Goal: Task Accomplishment & Management: Complete application form

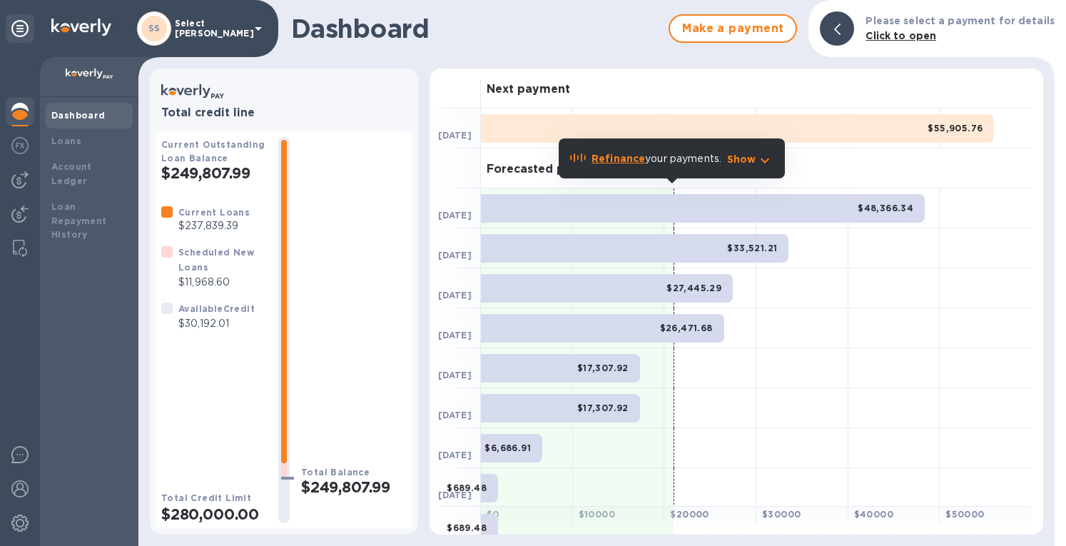
click at [54, 143] on b "Loans" at bounding box center [66, 141] width 30 height 11
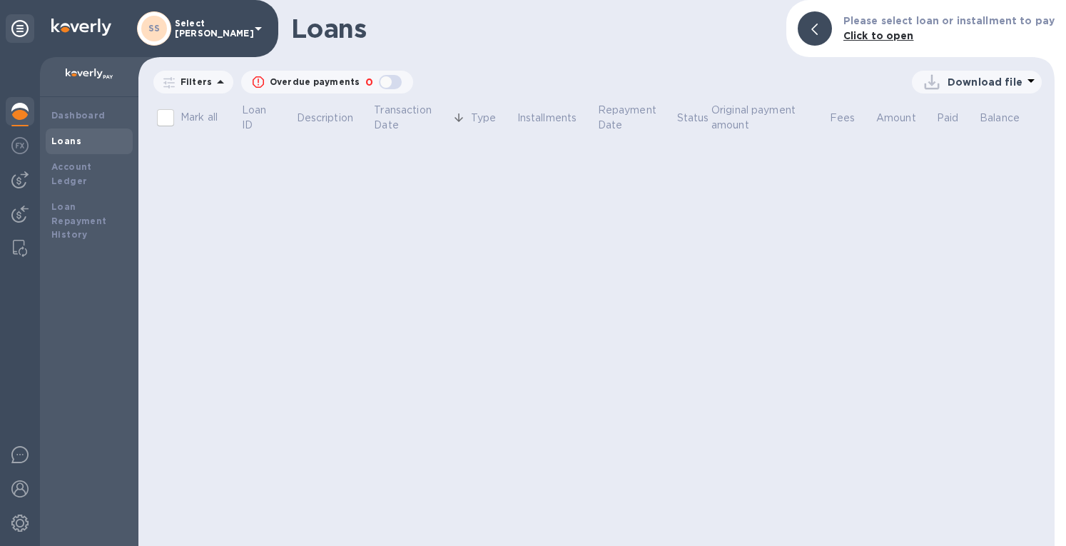
click at [13, 180] on img at bounding box center [19, 179] width 17 height 17
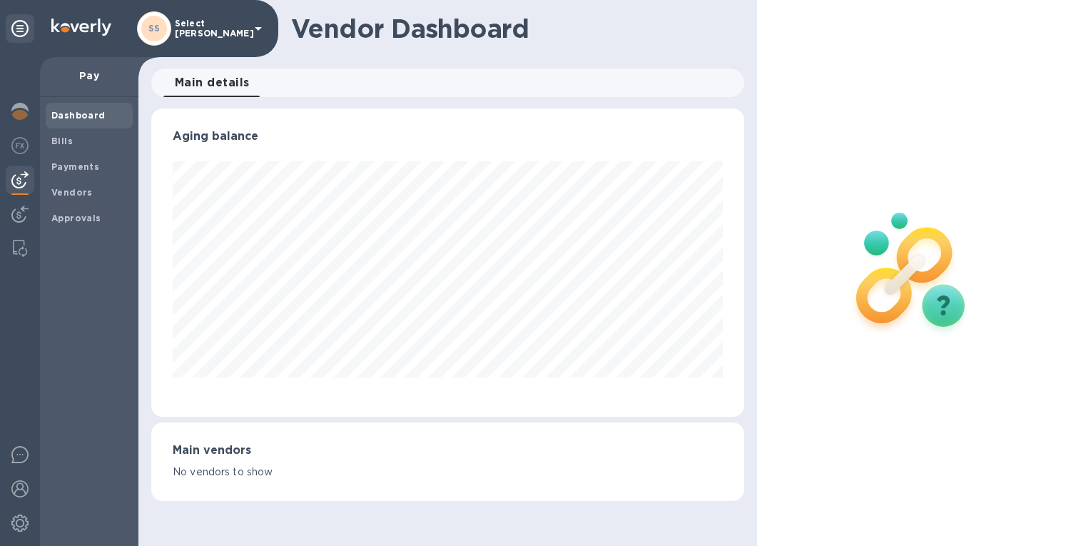
scroll to position [308, 586]
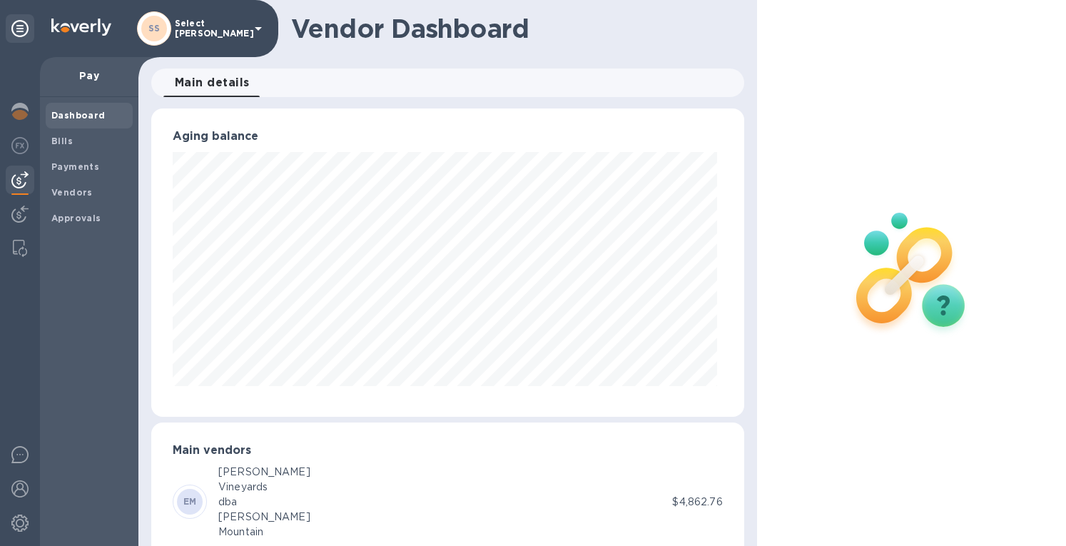
click at [62, 147] on span "Bills" at bounding box center [61, 141] width 21 height 14
click at [61, 145] on b "Bills" at bounding box center [61, 141] width 21 height 11
click at [60, 140] on b "Bills" at bounding box center [61, 141] width 21 height 11
click at [54, 130] on div "Bills" at bounding box center [89, 141] width 87 height 26
click at [61, 141] on b "Bills" at bounding box center [61, 141] width 21 height 11
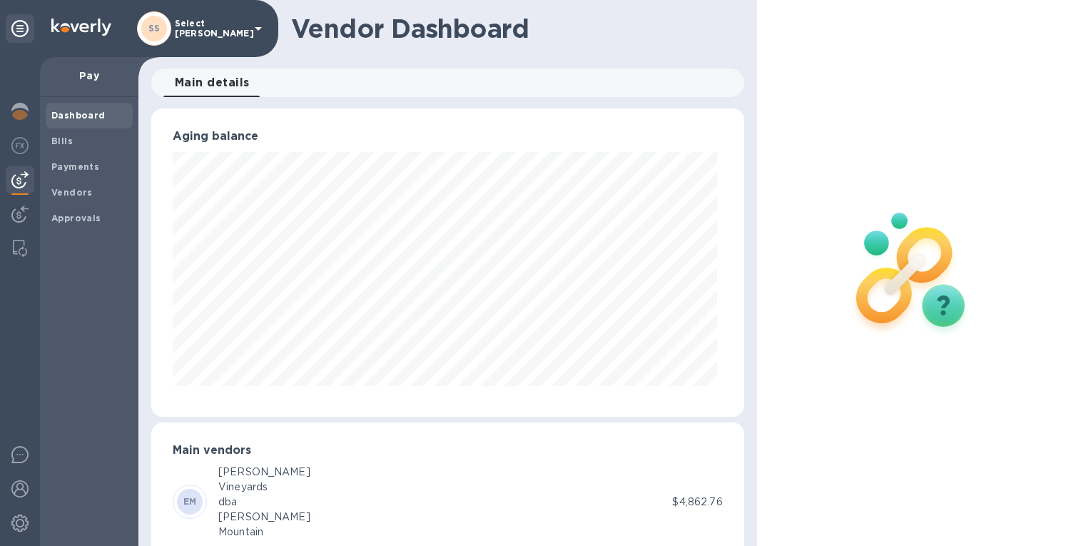
click at [61, 141] on b "Bills" at bounding box center [61, 141] width 21 height 11
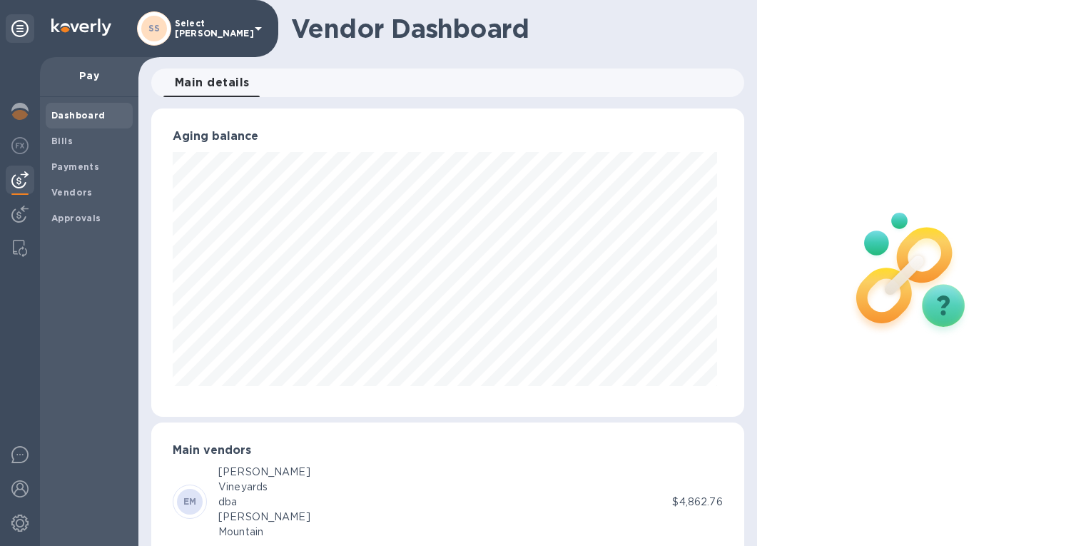
click at [61, 141] on b "Bills" at bounding box center [61, 141] width 21 height 11
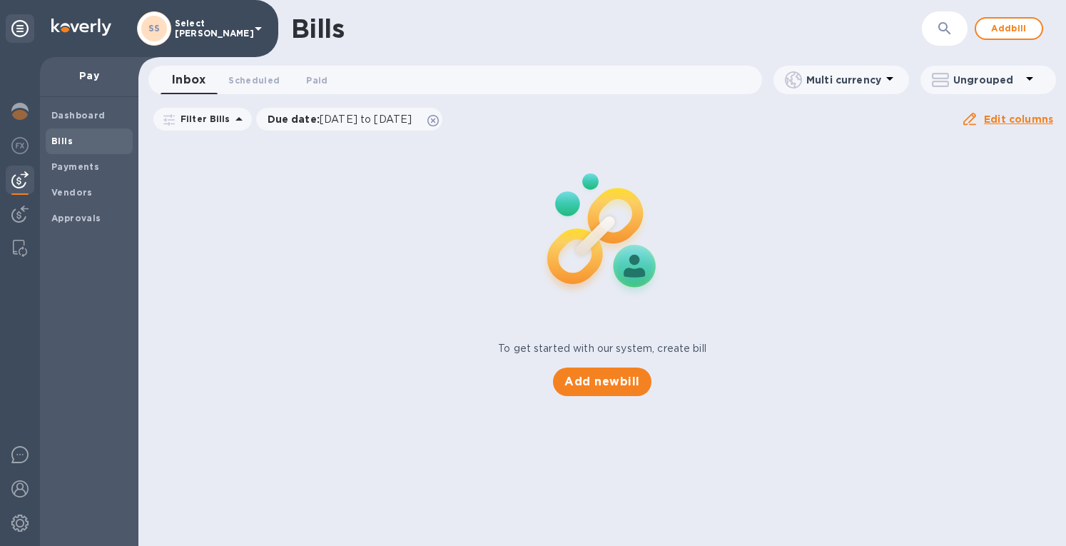
click at [61, 141] on b "Bills" at bounding box center [61, 141] width 21 height 11
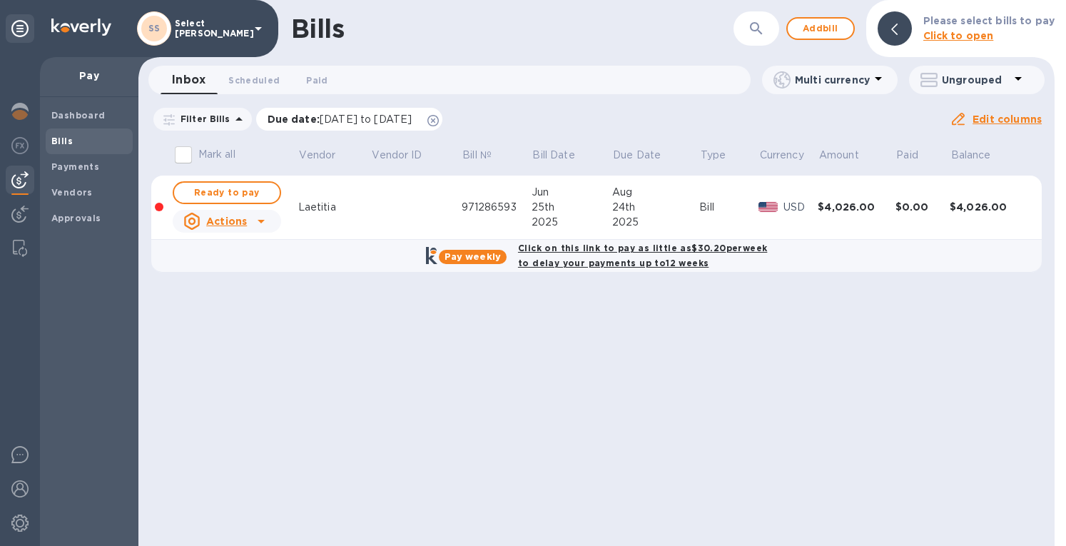
click at [439, 119] on icon at bounding box center [432, 120] width 11 height 11
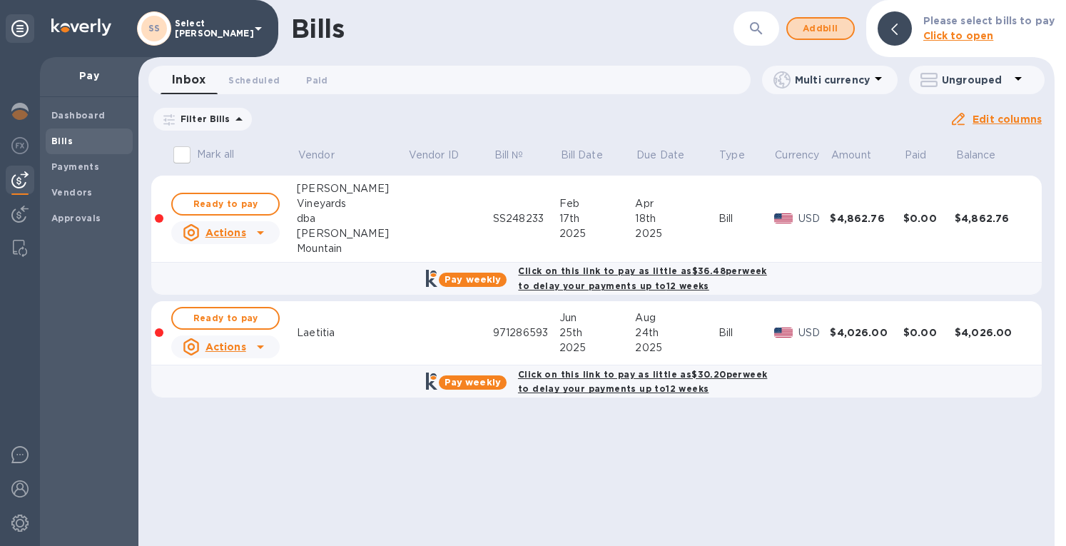
click at [823, 26] on span "Add bill" at bounding box center [820, 28] width 43 height 17
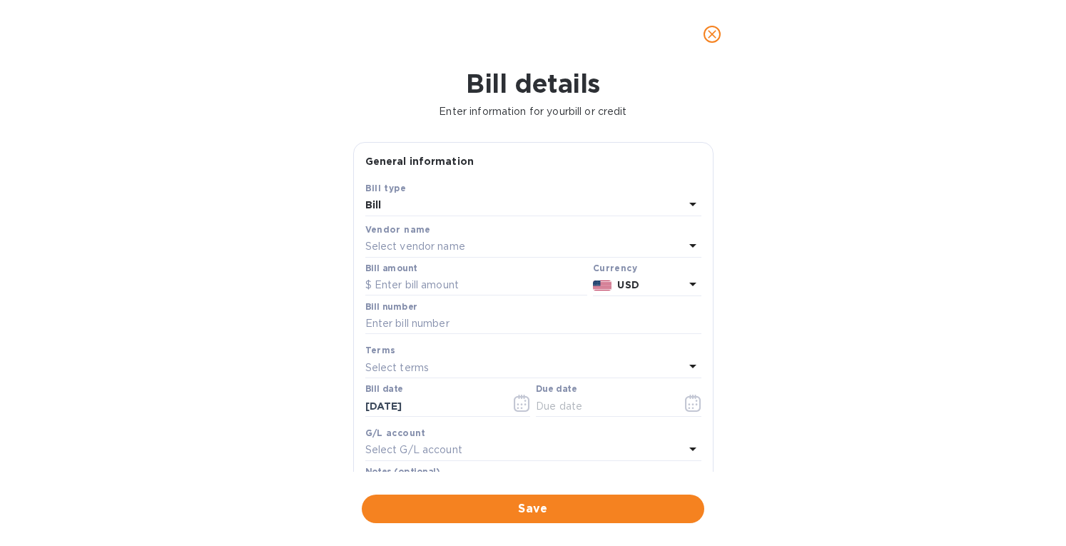
click at [397, 244] on p "Select vendor name" at bounding box center [415, 246] width 100 height 15
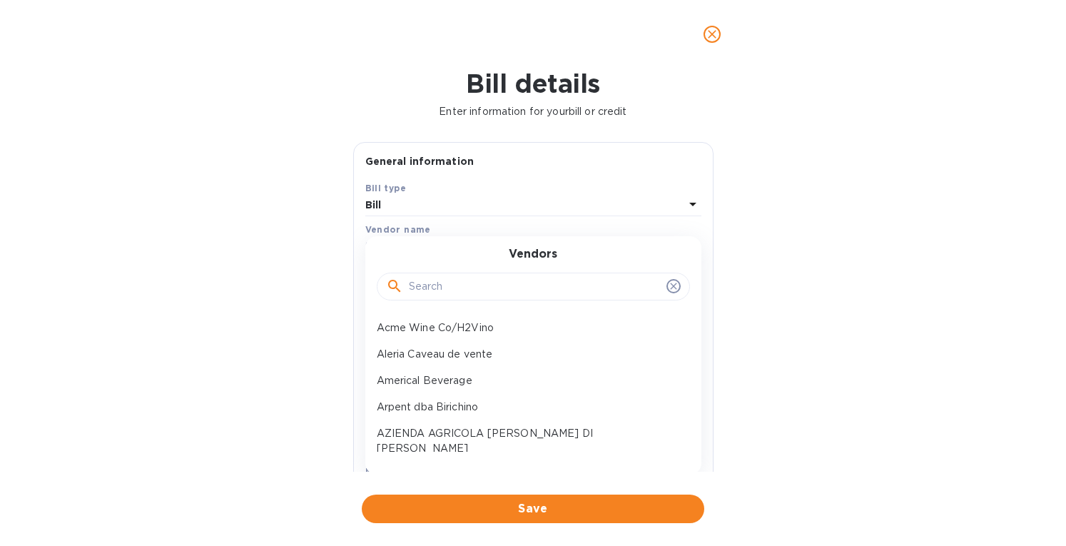
click at [422, 286] on input "text" at bounding box center [535, 286] width 252 height 21
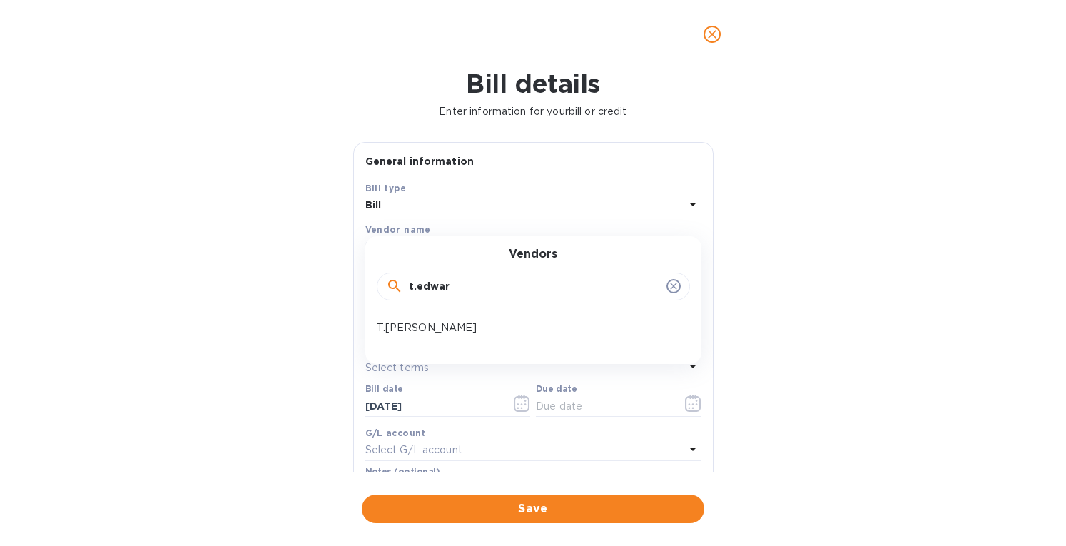
type input "t.edwar"
click at [454, 320] on p "T.[PERSON_NAME]" at bounding box center [528, 327] width 302 height 15
type input "[DATE]"
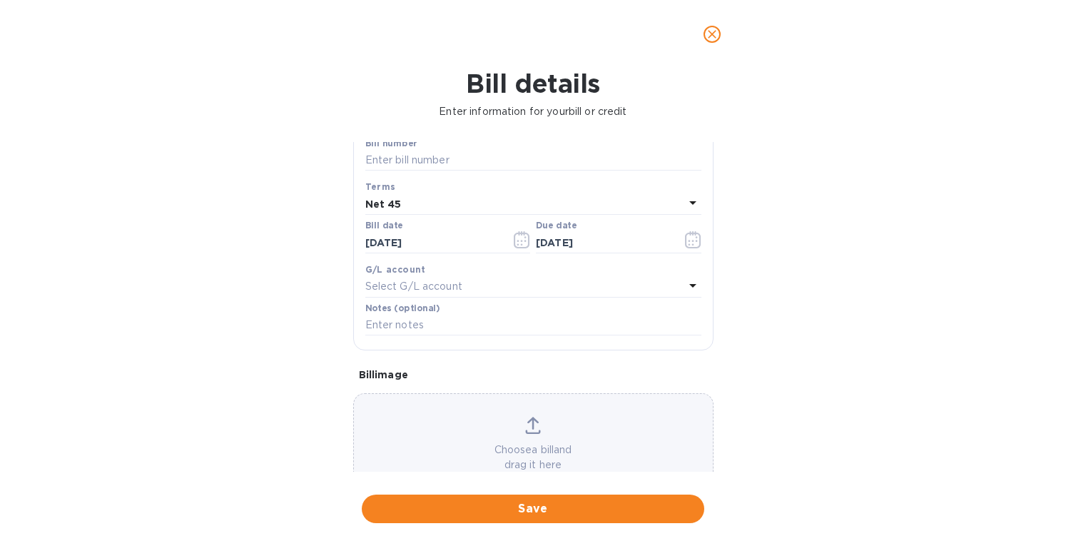
scroll to position [204, 0]
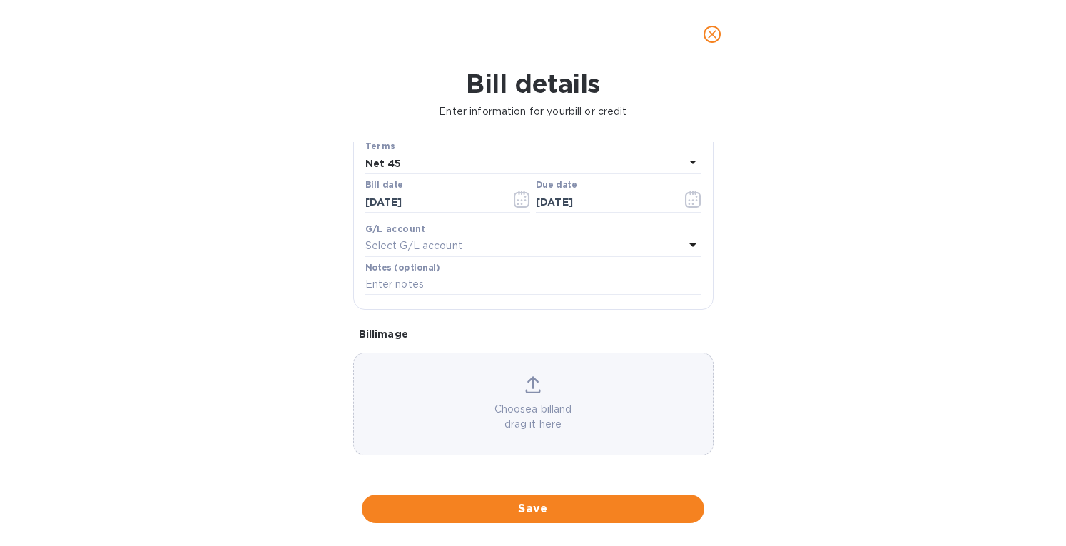
click at [528, 382] on icon at bounding box center [533, 384] width 16 height 17
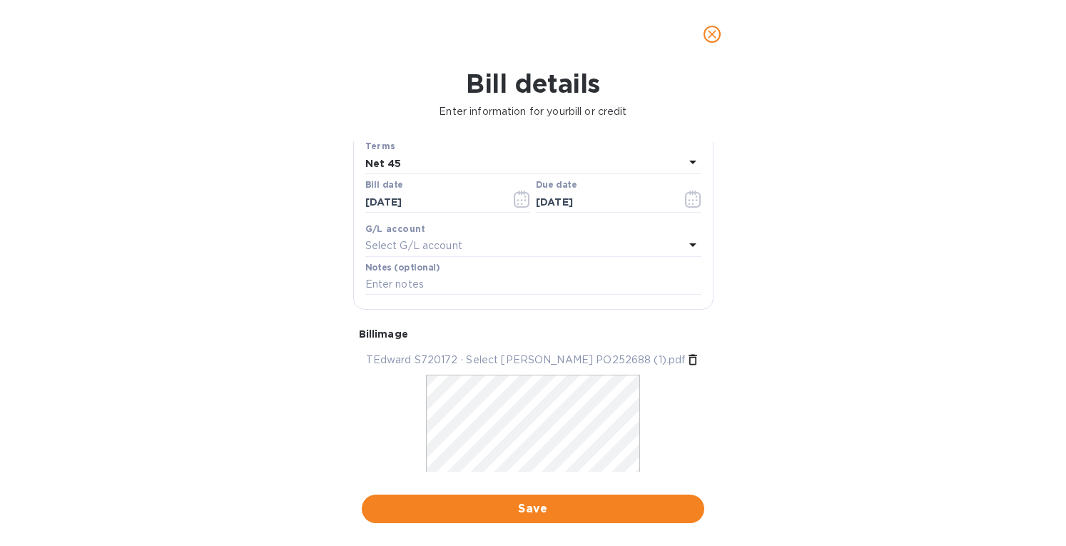
click at [478, 357] on p "TEdward S720172 ∙ Select [PERSON_NAME] PO252688 (1).pdf" at bounding box center [526, 359] width 320 height 15
drag, startPoint x: 486, startPoint y: 359, endPoint x: 442, endPoint y: 357, distance: 44.3
click at [442, 357] on p "TEdward S720172 ∙ Select [PERSON_NAME] PO252688 (1).pdf" at bounding box center [526, 359] width 320 height 15
copy p "S720172"
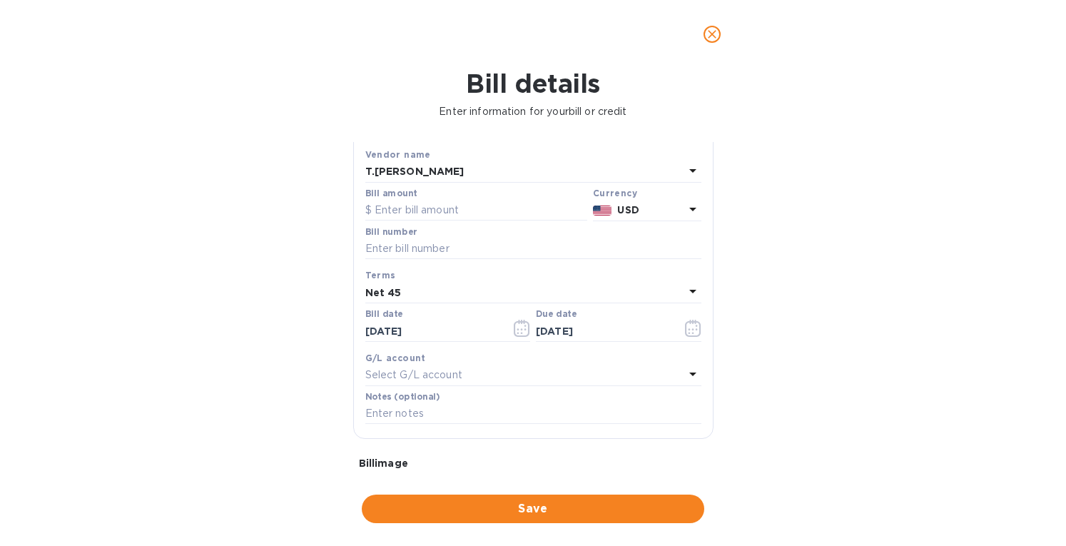
scroll to position [61, 0]
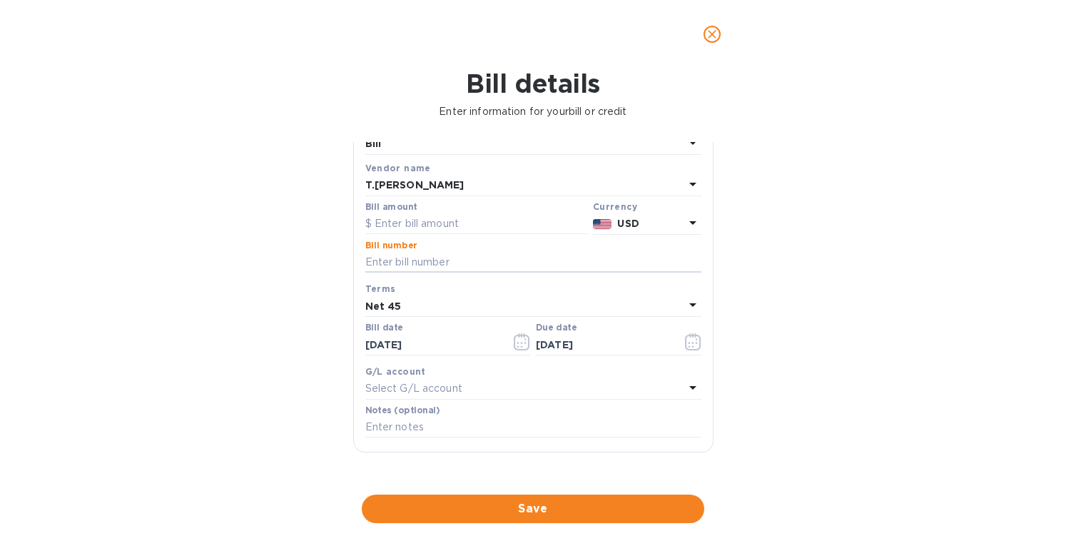
click at [393, 262] on input "text" at bounding box center [533, 262] width 336 height 21
paste input "S720172"
type input "S720172"
click at [409, 221] on input "text" at bounding box center [476, 223] width 222 height 21
click at [418, 225] on input "text" at bounding box center [476, 223] width 222 height 21
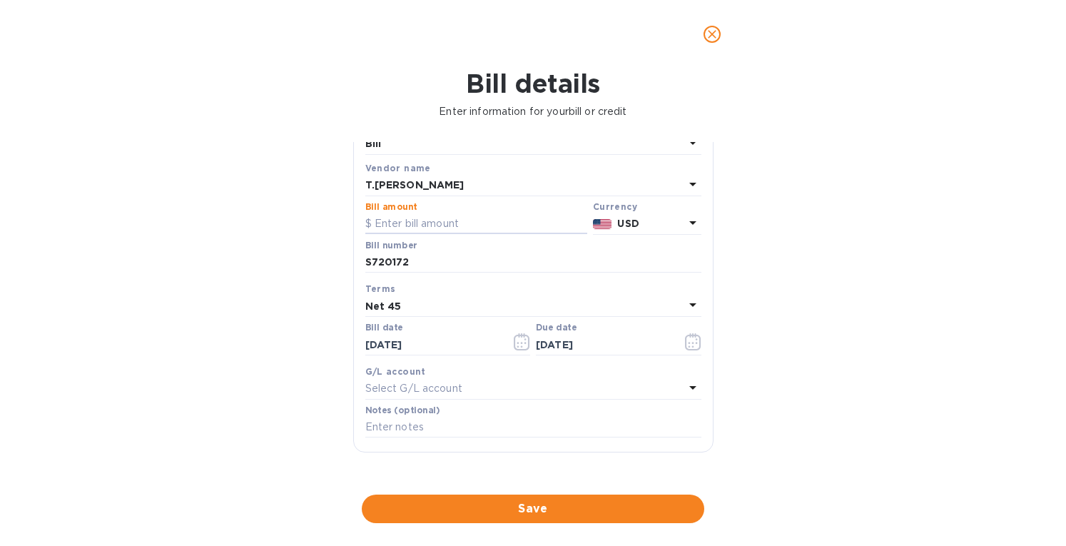
paste input "23,036.86"
type input "23,036.86"
drag, startPoint x: 438, startPoint y: 347, endPoint x: 305, endPoint y: 370, distance: 134.6
click at [305, 370] on div "Bill details Enter information for your bill or credit General information Save…" at bounding box center [533, 306] width 1066 height 477
type input "[DATE]"
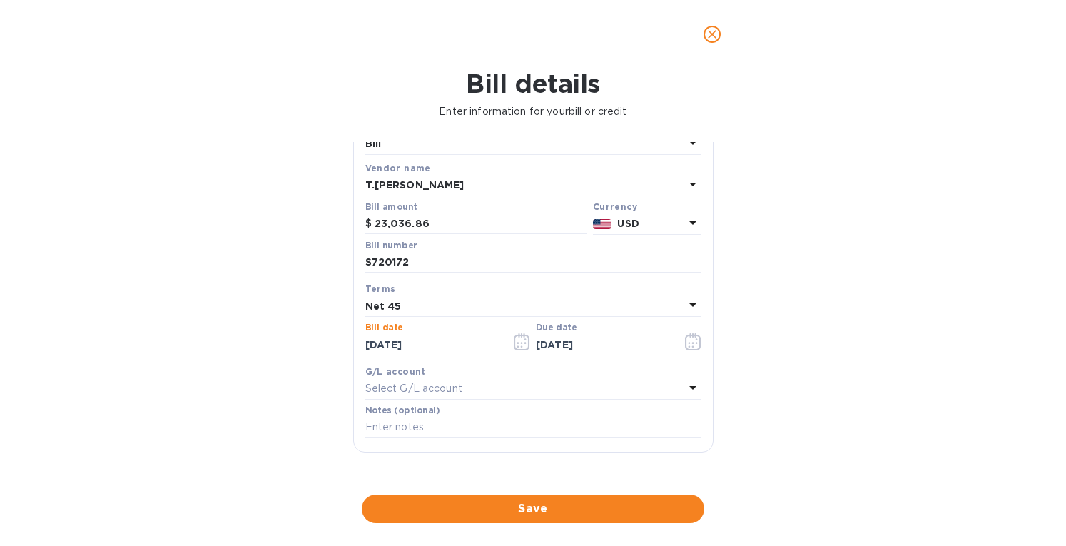
click at [387, 303] on b "Net 45" at bounding box center [383, 305] width 36 height 11
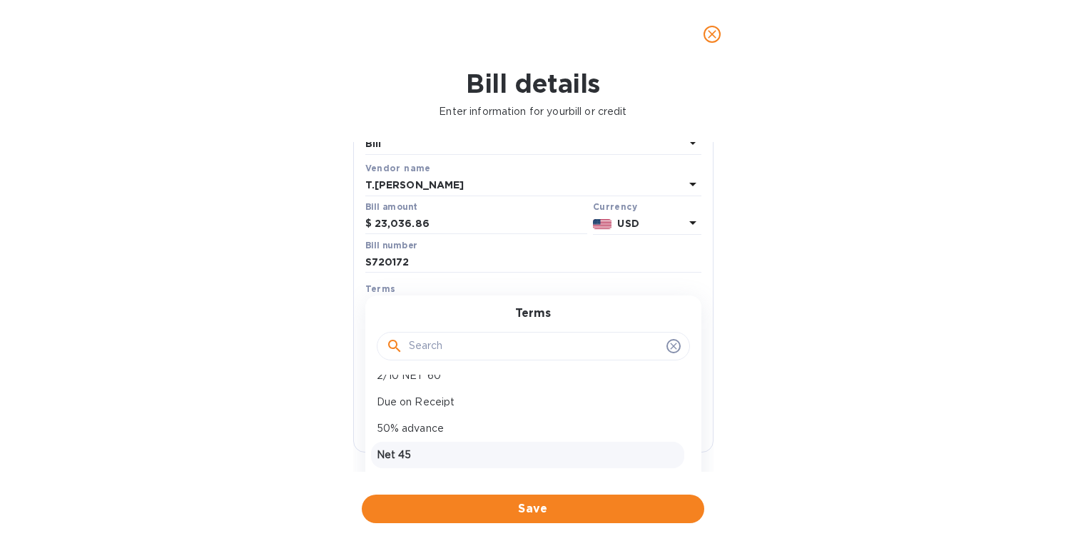
scroll to position [127, 0]
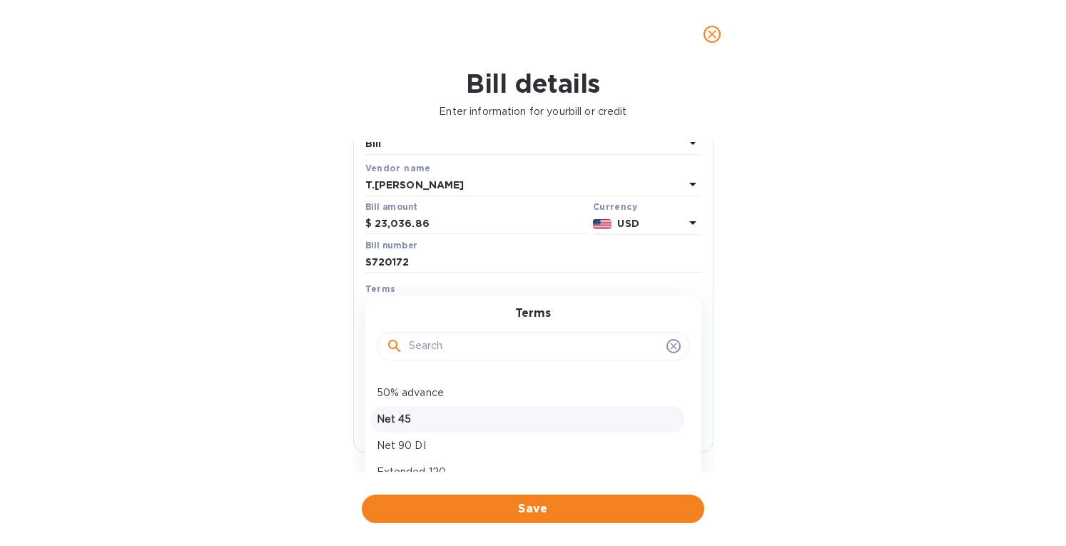
click at [417, 427] on div "Net 45" at bounding box center [527, 419] width 313 height 26
type input "[DATE]"
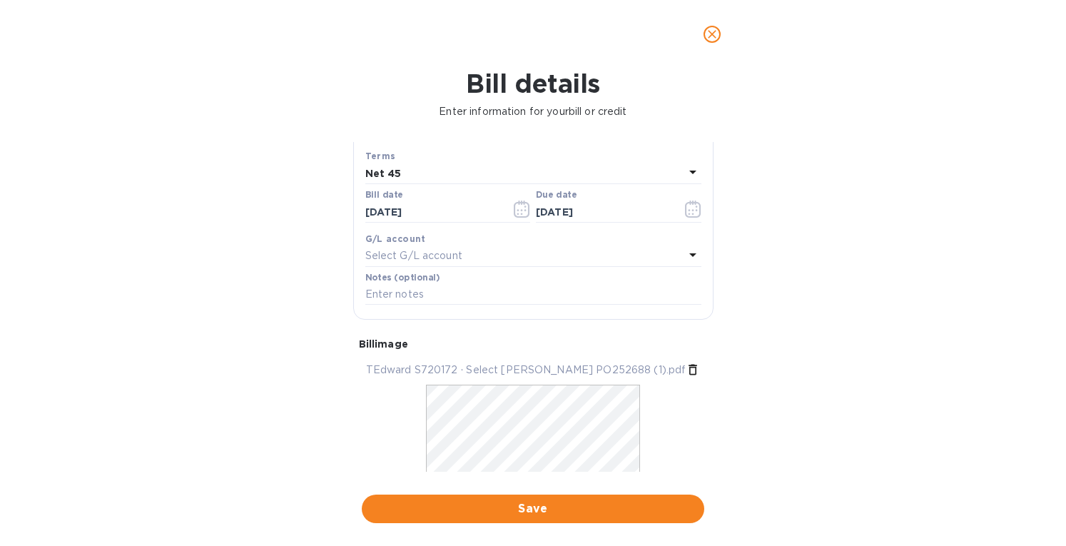
scroll to position [248, 0]
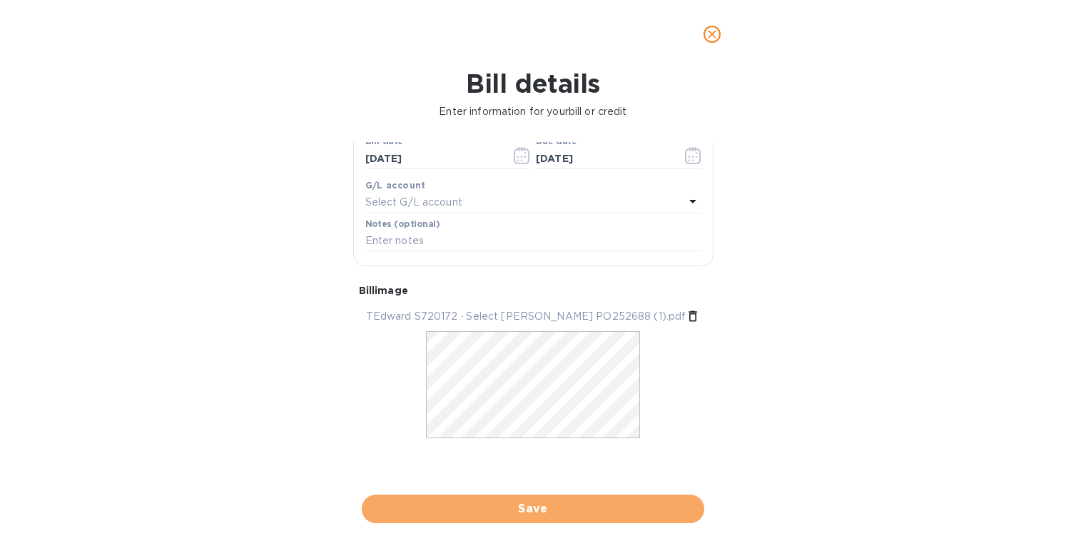
drag, startPoint x: 549, startPoint y: 515, endPoint x: 628, endPoint y: 443, distance: 106.5
click at [549, 514] on span "Save" at bounding box center [533, 508] width 320 height 17
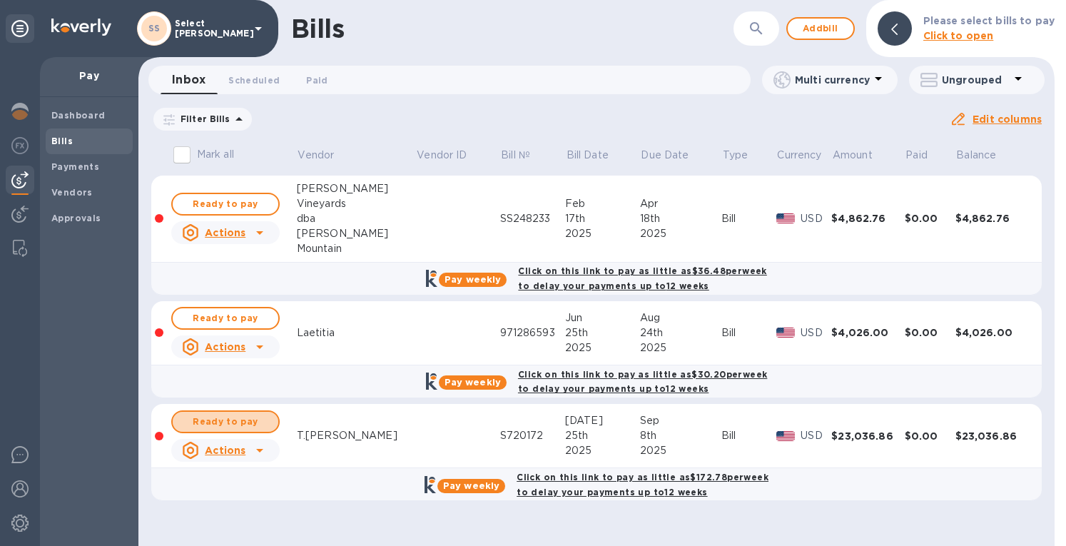
click at [214, 424] on span "Ready to pay" at bounding box center [225, 421] width 83 height 17
click at [213, 419] on span "Ready to pay" at bounding box center [225, 421] width 83 height 17
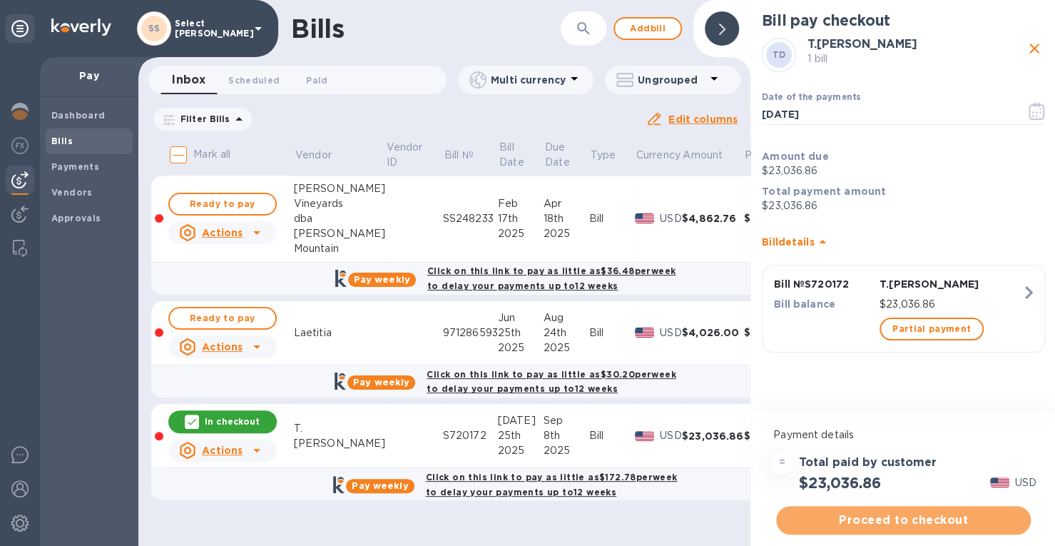
click at [892, 516] on span "Proceed to checkout" at bounding box center [903, 519] width 232 height 17
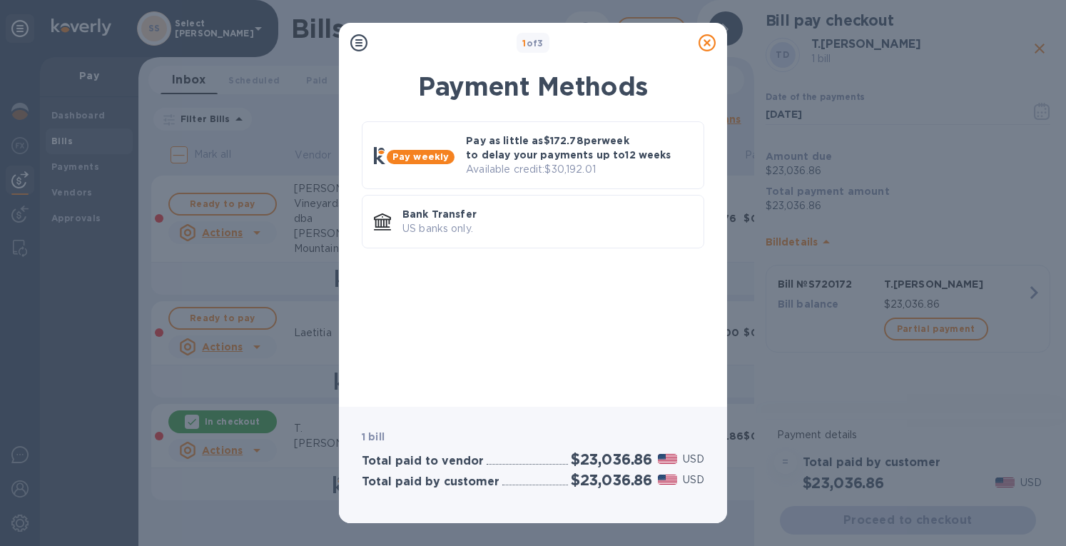
click at [565, 171] on p "Available credit: $30,192.01" at bounding box center [579, 169] width 226 height 15
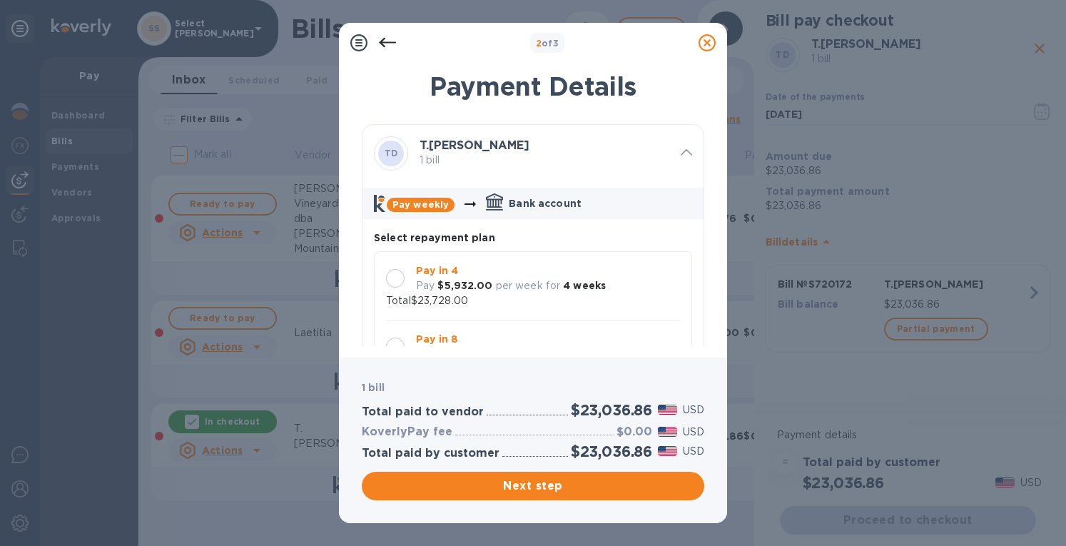
scroll to position [12, 0]
click at [402, 293] on p "Total $23,728.00" at bounding box center [427, 300] width 82 height 15
click at [551, 490] on span "Next step" at bounding box center [533, 485] width 320 height 17
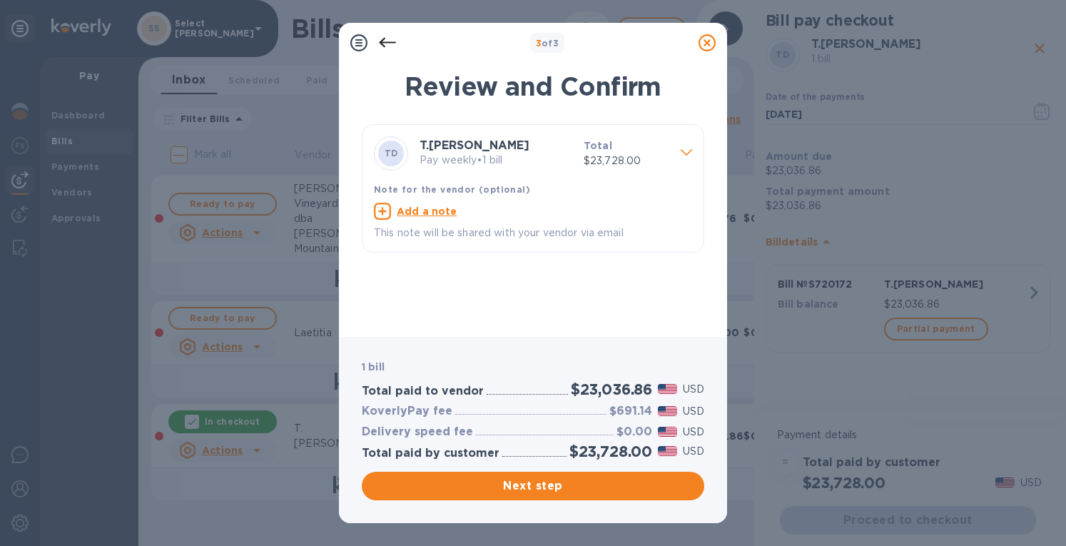
click at [514, 481] on span "Next step" at bounding box center [533, 485] width 320 height 17
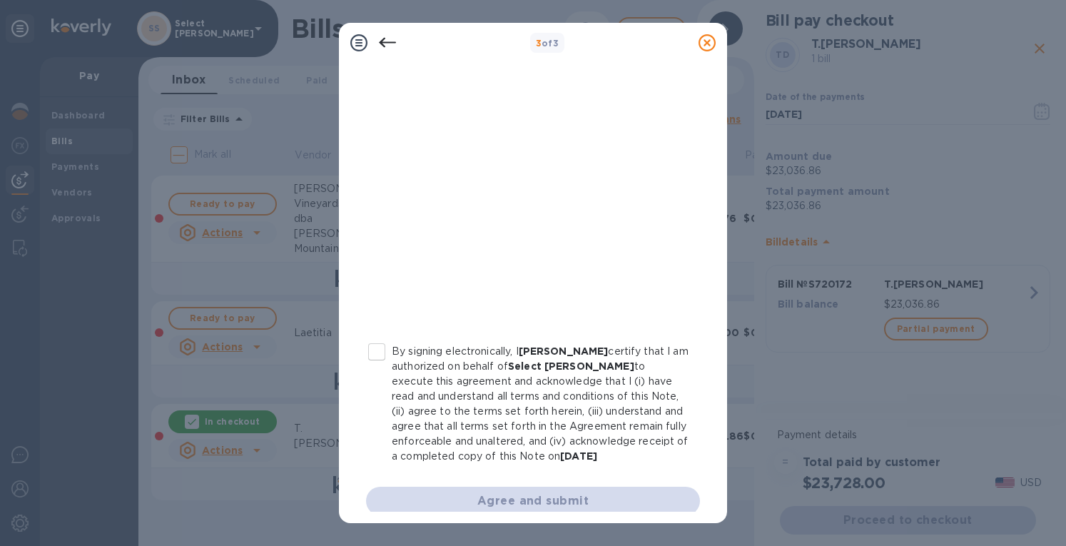
scroll to position [251, 0]
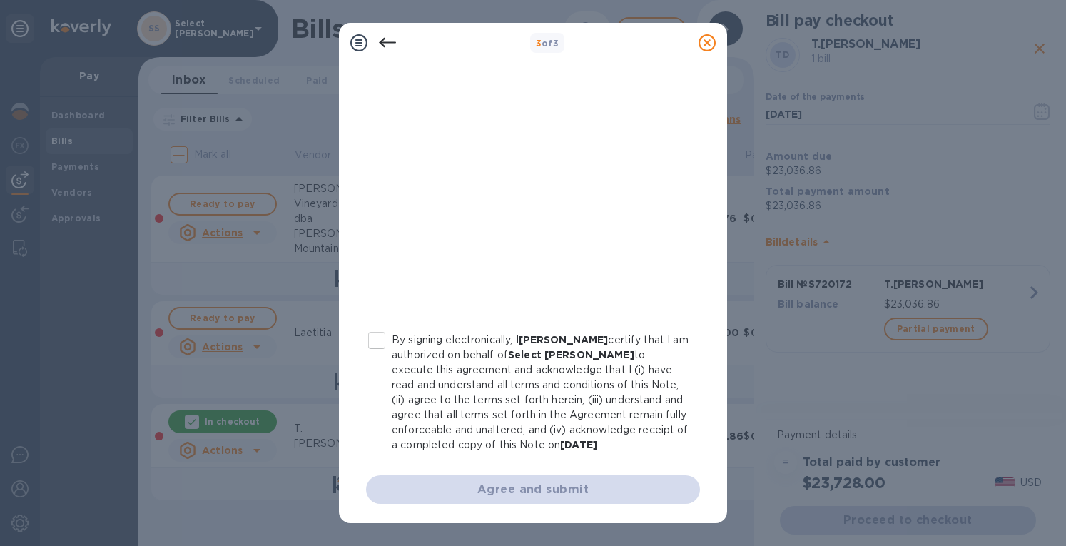
drag, startPoint x: 375, startPoint y: 348, endPoint x: 397, endPoint y: 359, distance: 24.3
click at [375, 347] on input "By signing electronically, I [PERSON_NAME] certify that I am authorized on beha…" at bounding box center [377, 340] width 30 height 30
checkbox input "true"
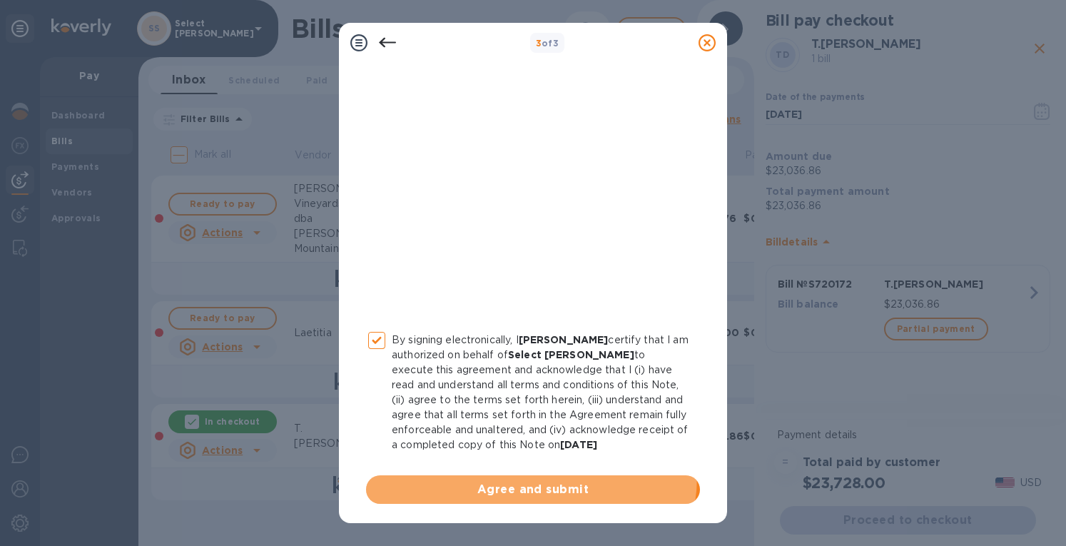
click at [515, 475] on button "Agree and submit" at bounding box center [533, 489] width 334 height 29
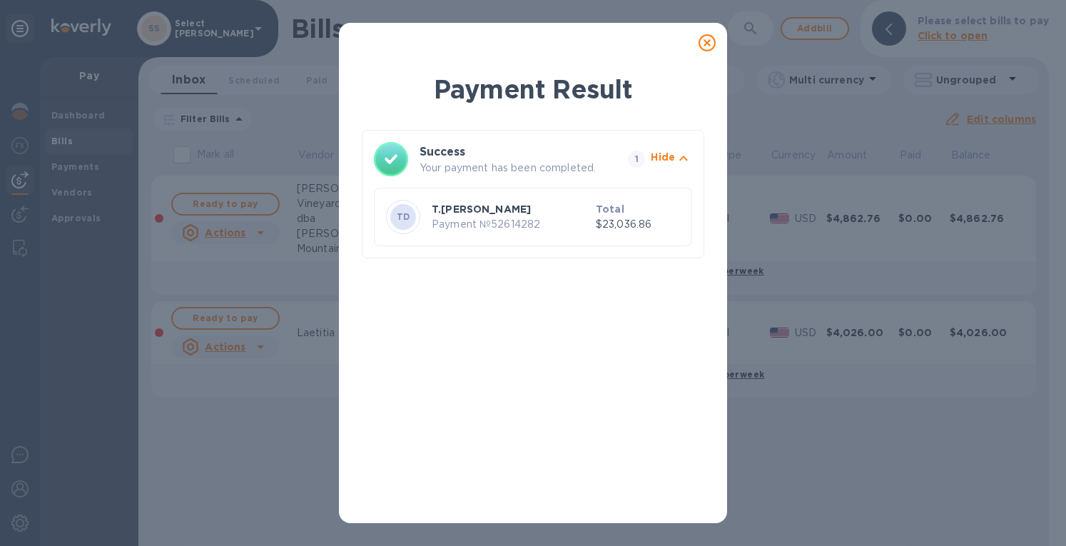
click at [706, 47] on icon at bounding box center [706, 42] width 17 height 17
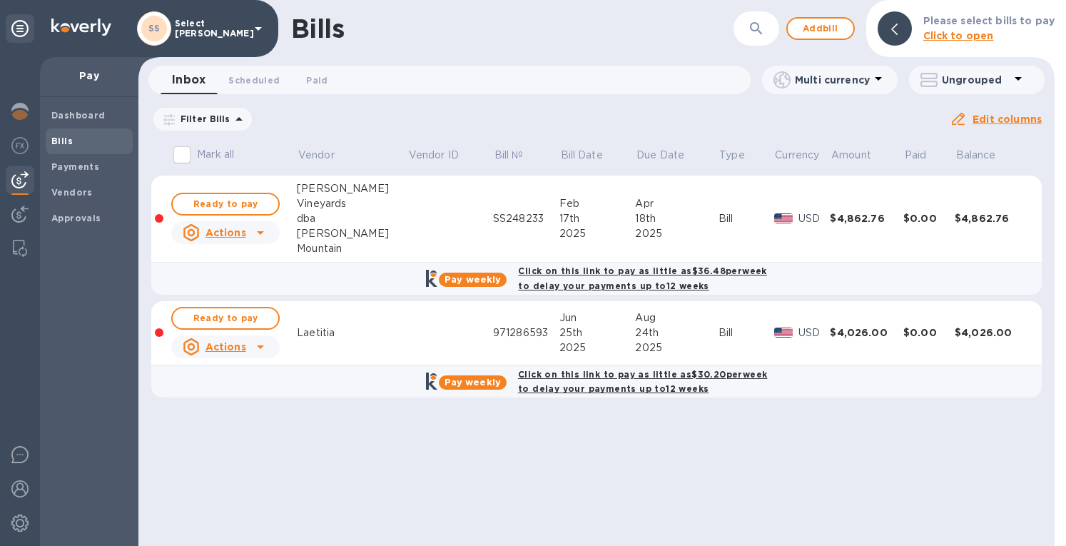
click at [26, 113] on img at bounding box center [19, 111] width 17 height 17
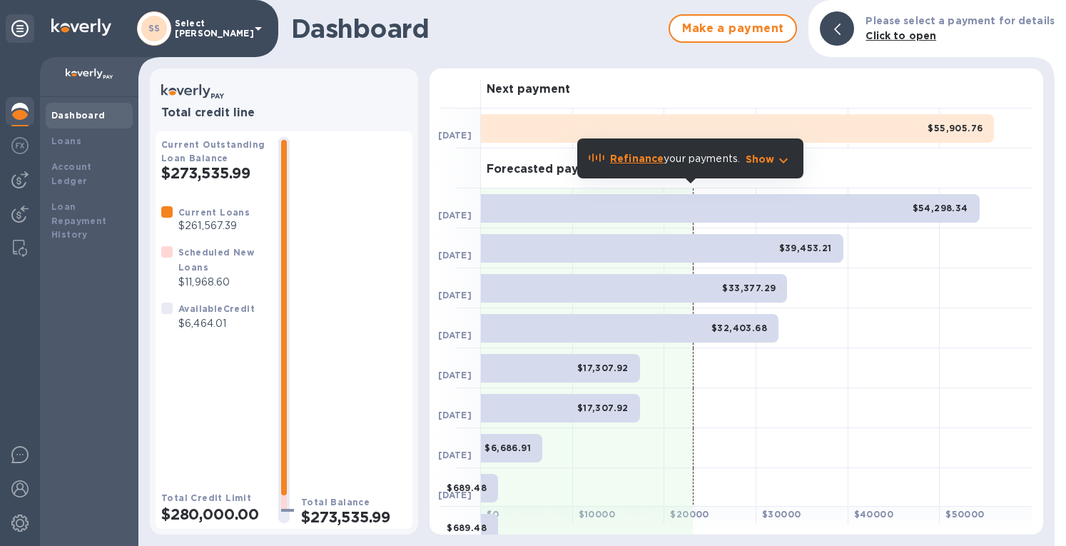
click at [66, 138] on b "Loans" at bounding box center [66, 141] width 30 height 11
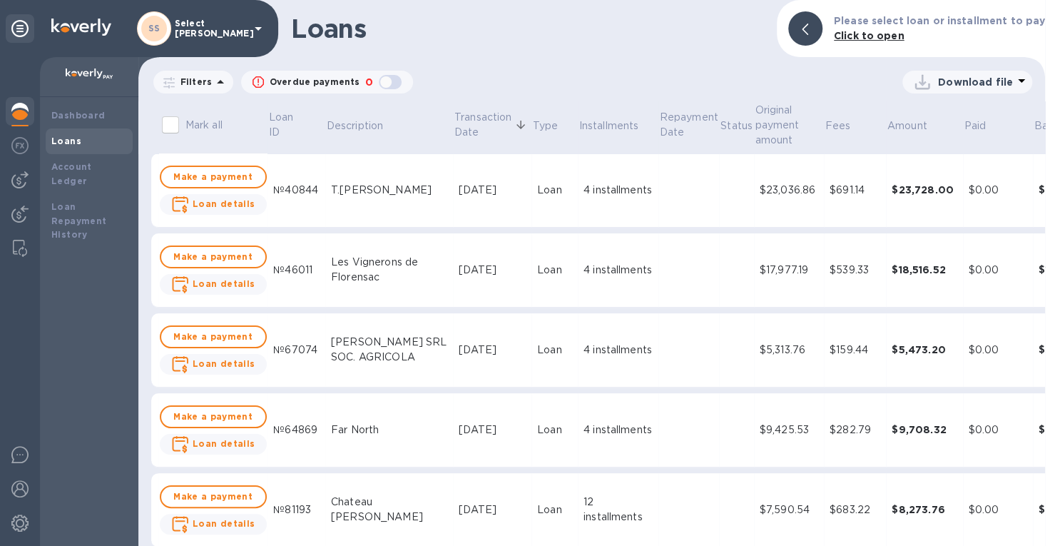
click at [16, 173] on img at bounding box center [19, 179] width 17 height 17
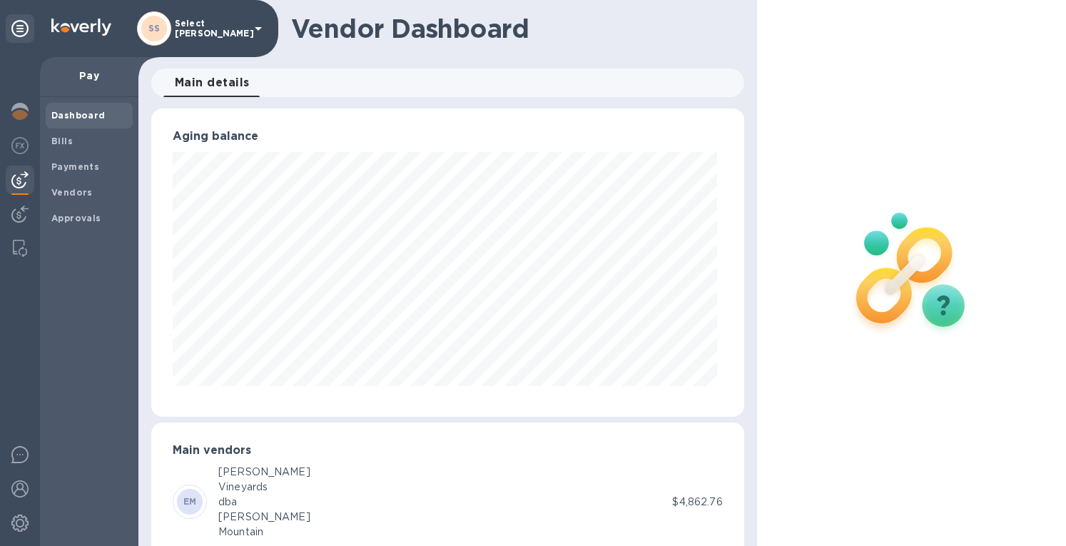
scroll to position [308, 586]
click at [67, 142] on b "Bills" at bounding box center [61, 141] width 21 height 11
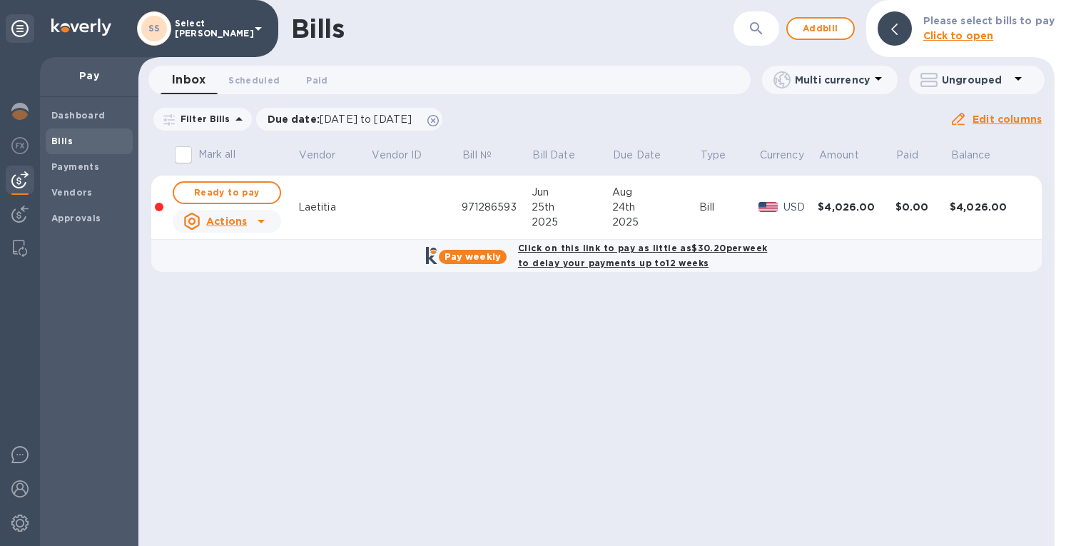
click at [63, 194] on b "Vendors" at bounding box center [71, 192] width 41 height 11
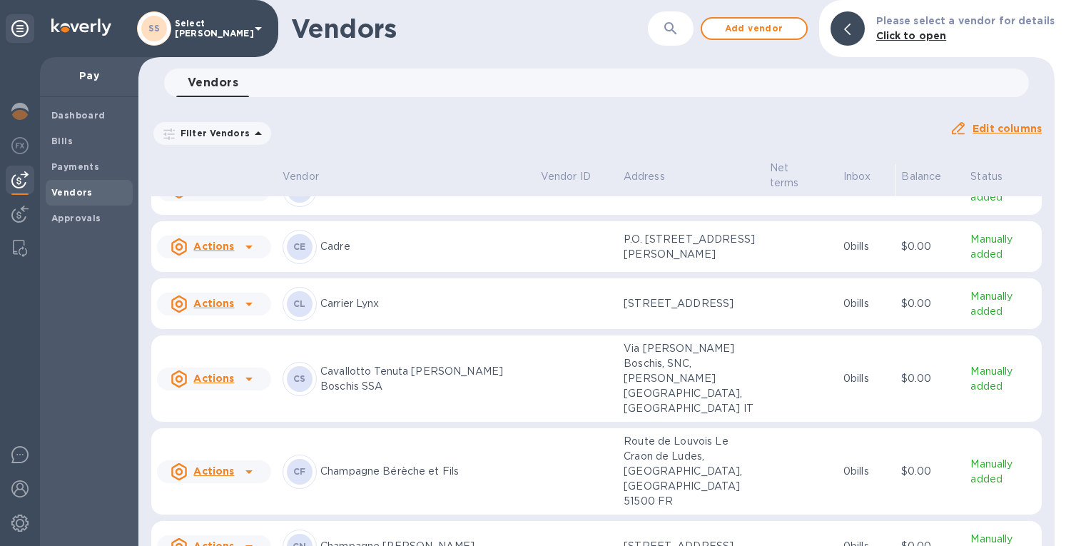
scroll to position [1006, 0]
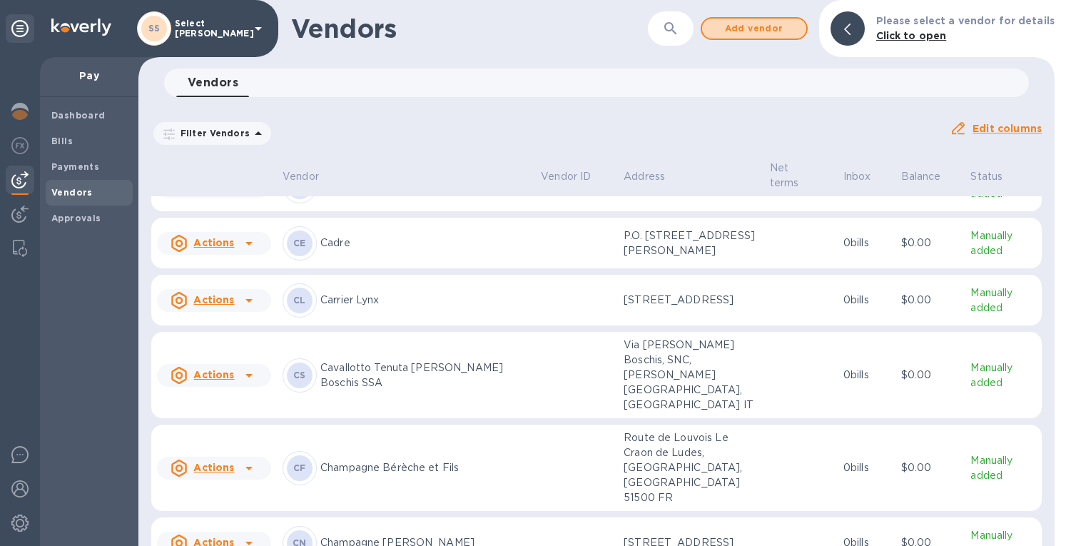
click at [772, 26] on span "Add vendor" at bounding box center [753, 28] width 81 height 17
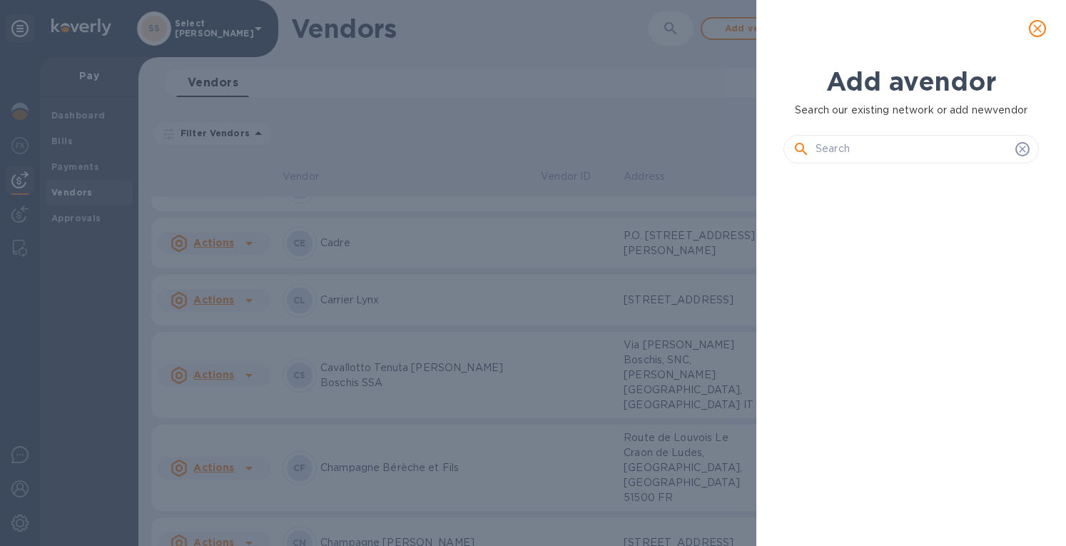
scroll to position [322, 261]
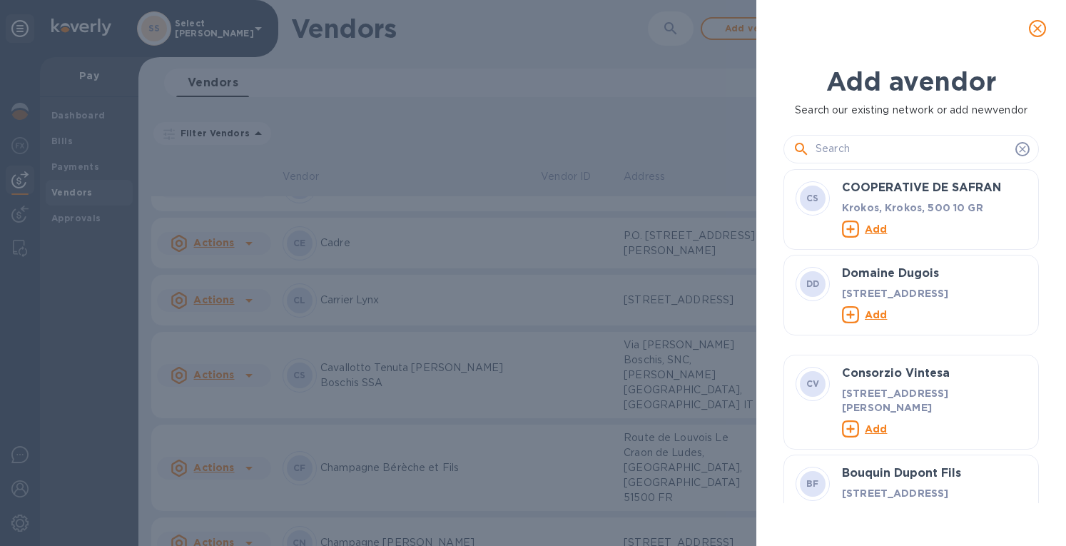
click at [830, 148] on input "text" at bounding box center [912, 148] width 194 height 21
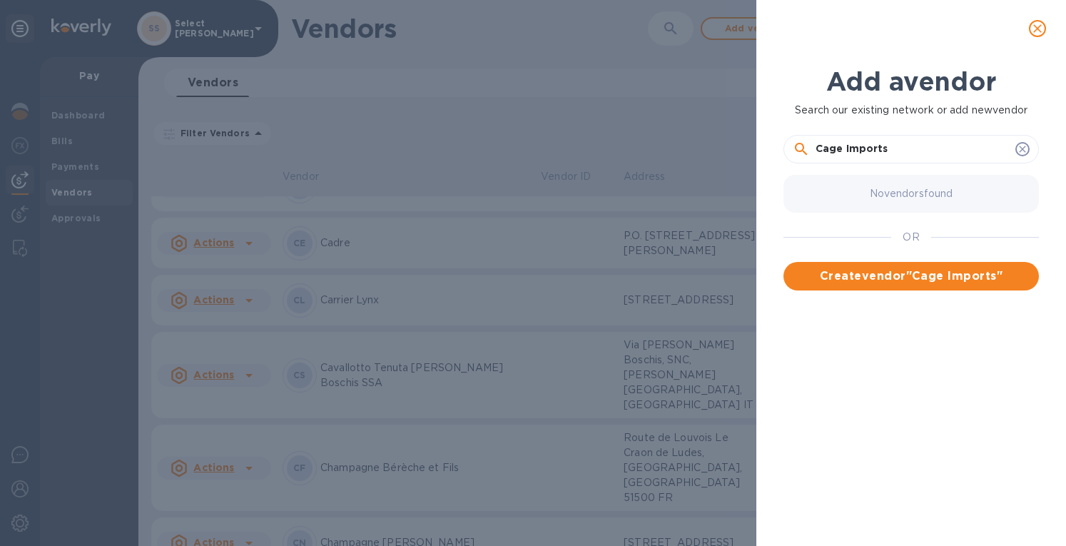
type input "Cage Imports"
click at [855, 275] on span "Create vendor " Cage Imports "" at bounding box center [911, 275] width 233 height 17
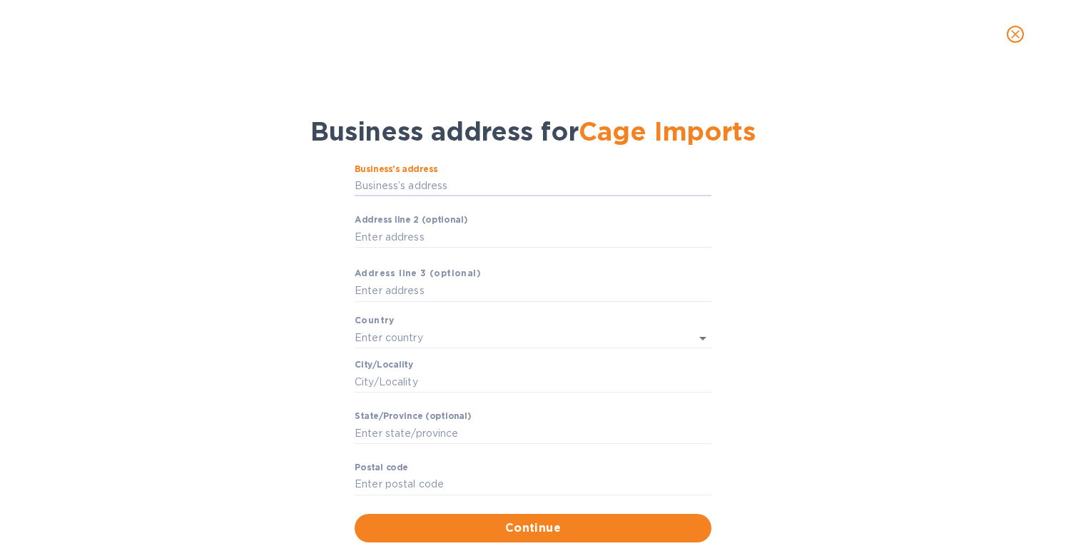
click at [419, 185] on input "Business’s аddress" at bounding box center [532, 185] width 357 height 21
paste input "[STREET_ADDRESS]"
click at [447, 233] on input "Аddress line 2 (optional)" at bounding box center [532, 236] width 357 height 21
click at [591, 233] on input "Аddress line 2 (optional)" at bounding box center [532, 236] width 357 height 21
drag, startPoint x: 491, startPoint y: 186, endPoint x: 583, endPoint y: 185, distance: 91.3
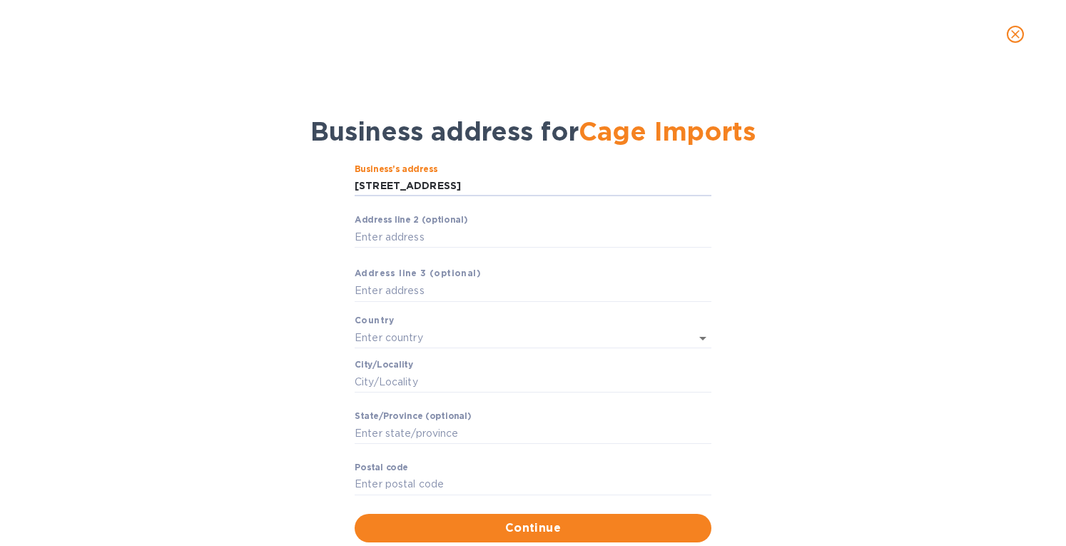
click at [583, 185] on input "[STREET_ADDRESS]" at bounding box center [532, 185] width 357 height 21
drag, startPoint x: 618, startPoint y: 180, endPoint x: 553, endPoint y: 192, distance: 65.2
click at [553, 192] on input "[STREET_ADDRESS]" at bounding box center [532, 185] width 357 height 21
type input "[STREET_ADDRESS]"
click at [407, 482] on input "Pоstal cоde" at bounding box center [532, 484] width 357 height 21
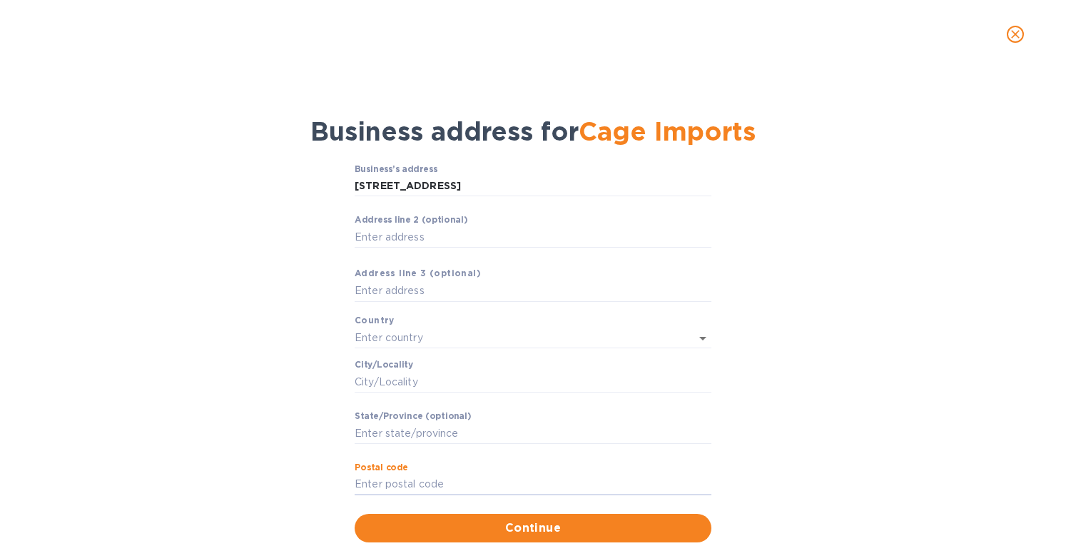
paste input "60654-3611"
type input "60654-3611"
click at [384, 434] on input "Stаte/Province (optional)" at bounding box center [532, 432] width 357 height 21
type input "IL"
click at [392, 374] on input "Сity/Locаlity" at bounding box center [532, 381] width 357 height 21
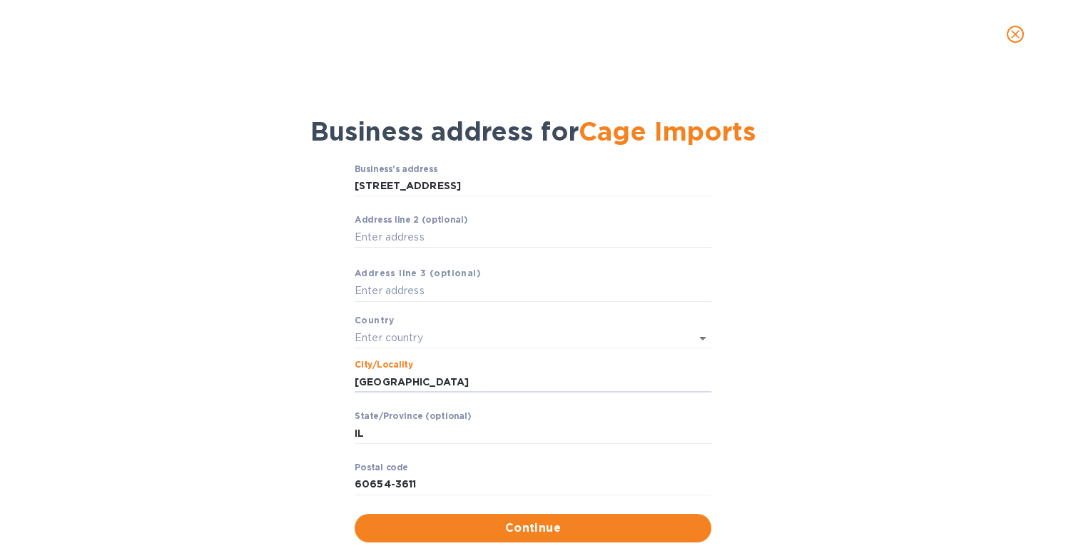
type input "[GEOGRAPHIC_DATA]"
click at [372, 235] on input "Аddress line 2 (optional)" at bounding box center [532, 236] width 357 height 21
type input "Unit 504"
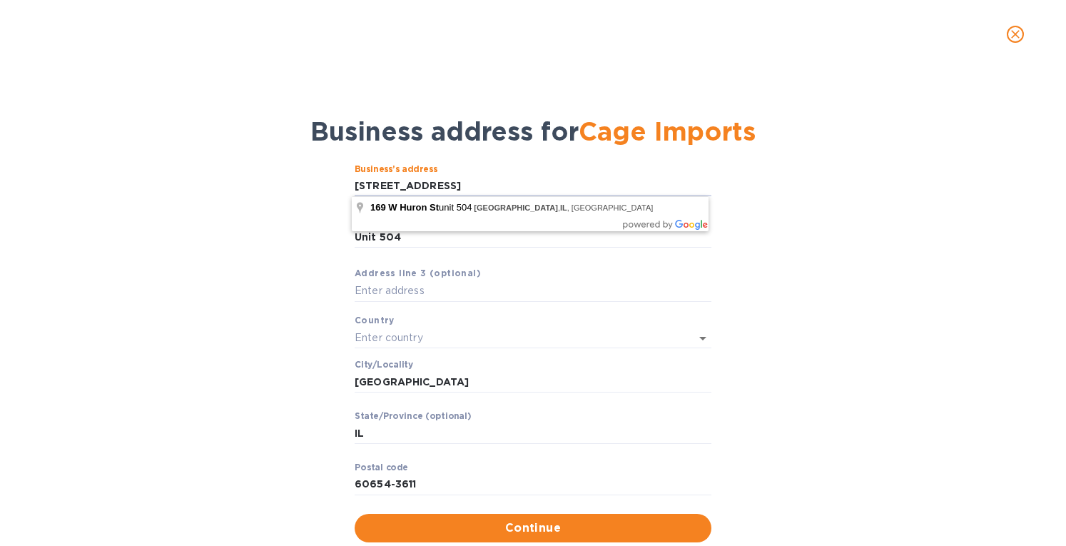
drag, startPoint x: 437, startPoint y: 184, endPoint x: 738, endPoint y: 173, distance: 301.2
click at [738, 174] on div "Business’s аddress [STREET_ADDRESS] ​ Аddress line 2 (optional) Unit 504 ​ Аddr…" at bounding box center [533, 352] width 1029 height 395
type input "[STREET_ADDRESS]"
type input "[GEOGRAPHIC_DATA]"
type input "60654"
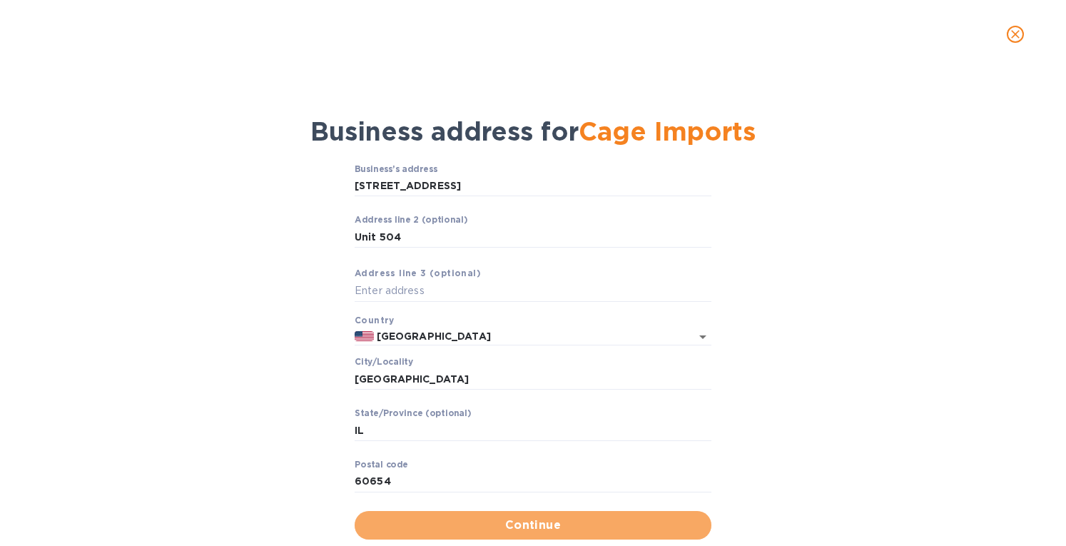
click at [496, 521] on span "Continue" at bounding box center [533, 524] width 334 height 17
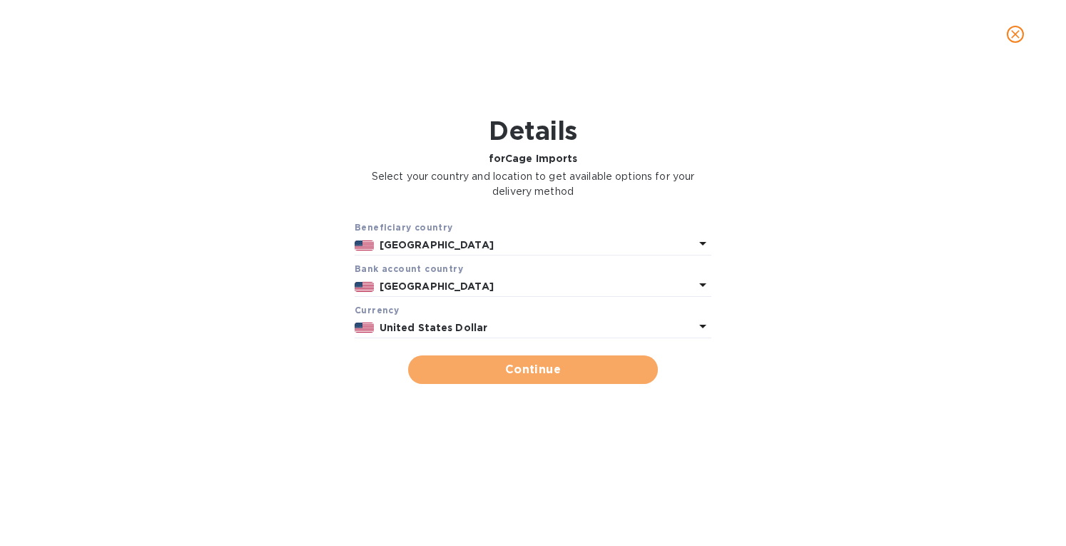
click at [514, 373] on span "Continue" at bounding box center [532, 369] width 227 height 17
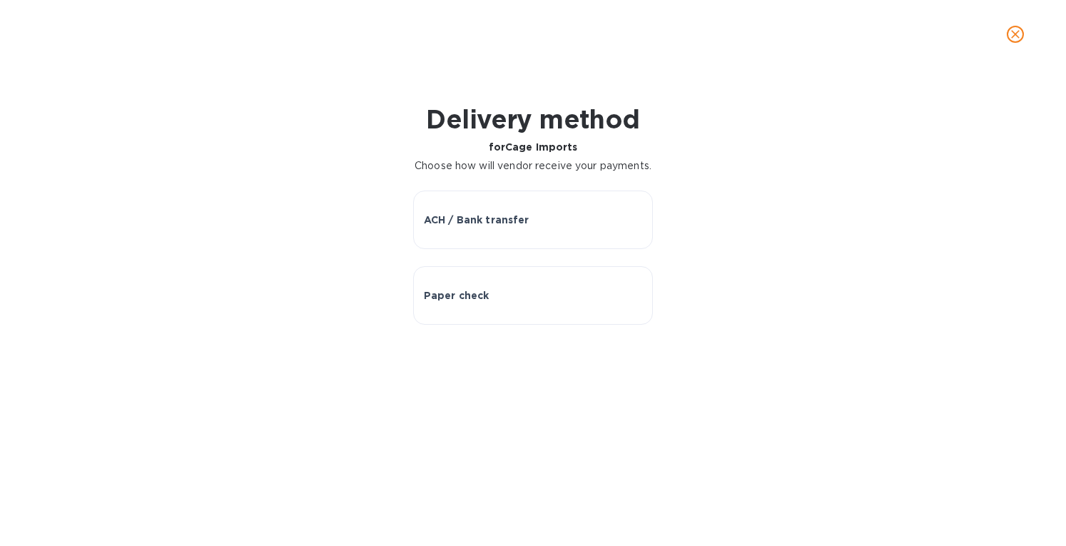
click at [506, 227] on p "ACH / Bank transfer" at bounding box center [477, 220] width 106 height 14
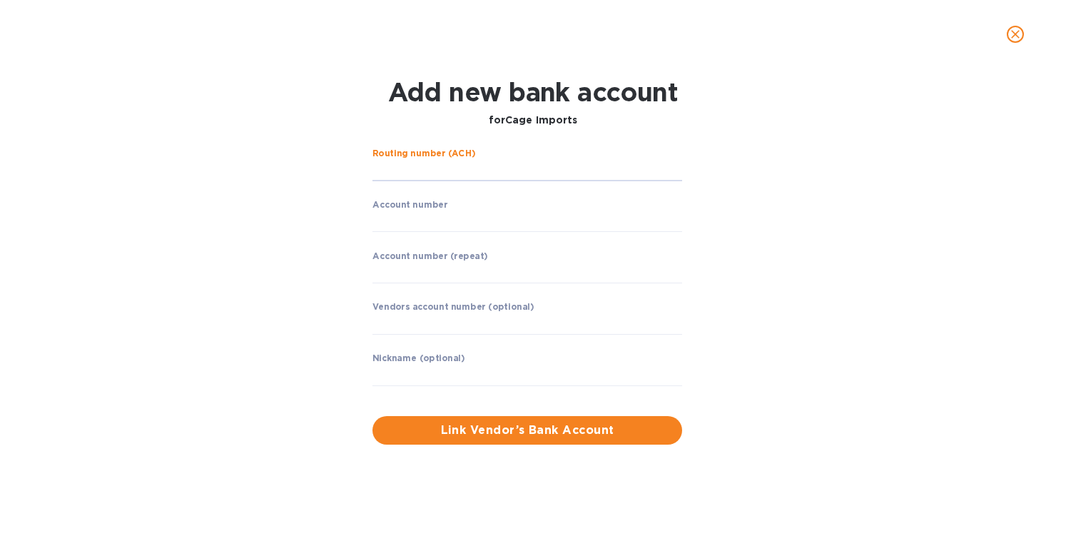
click at [438, 170] on input "string" at bounding box center [527, 170] width 310 height 21
click at [395, 173] on input "string" at bounding box center [527, 170] width 310 height 21
paste input "322271627"
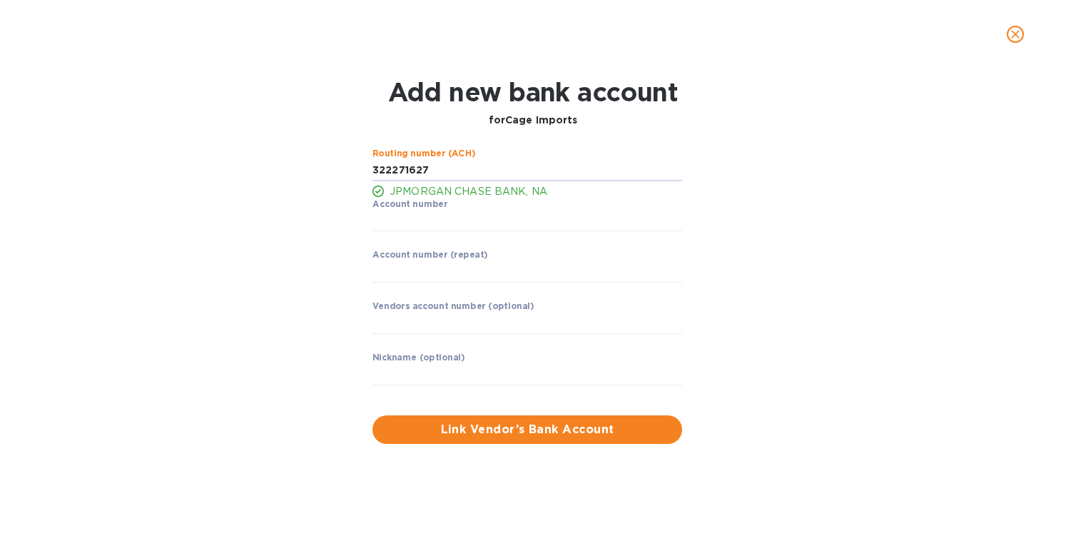
type input "322271627"
click at [418, 226] on input "string" at bounding box center [527, 220] width 310 height 21
paste input "769351575"
type input "769351575"
click at [404, 277] on input "string" at bounding box center [527, 271] width 310 height 21
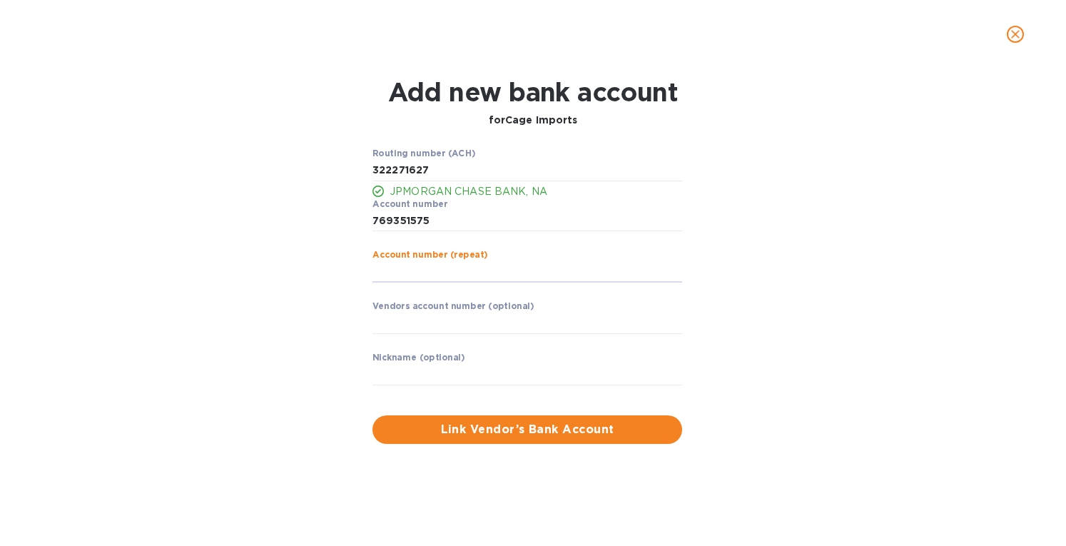
paste input "769351575"
type input "769351575"
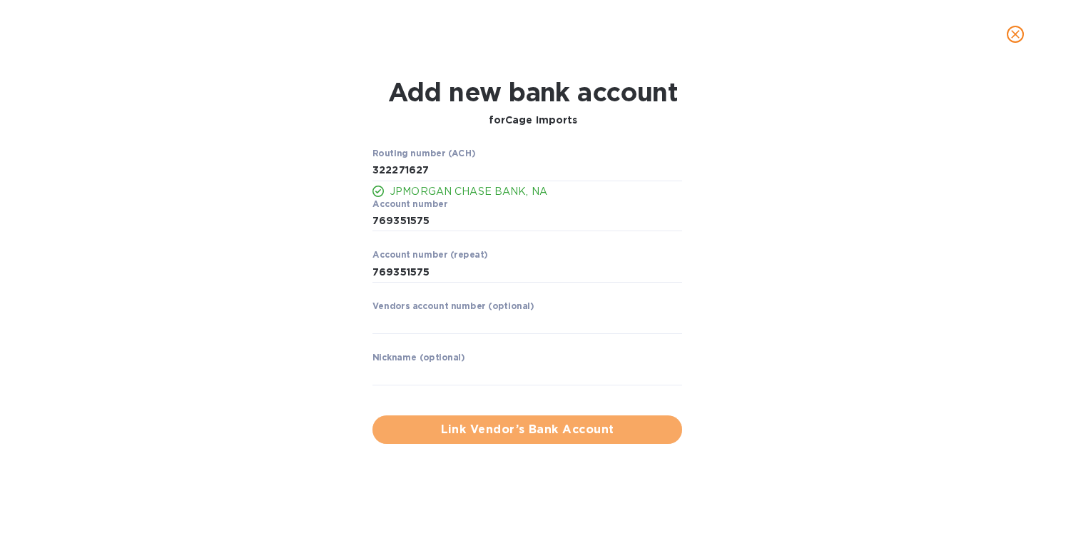
click at [461, 426] on span "Link Vendor’s Bank Account" at bounding box center [527, 429] width 287 height 17
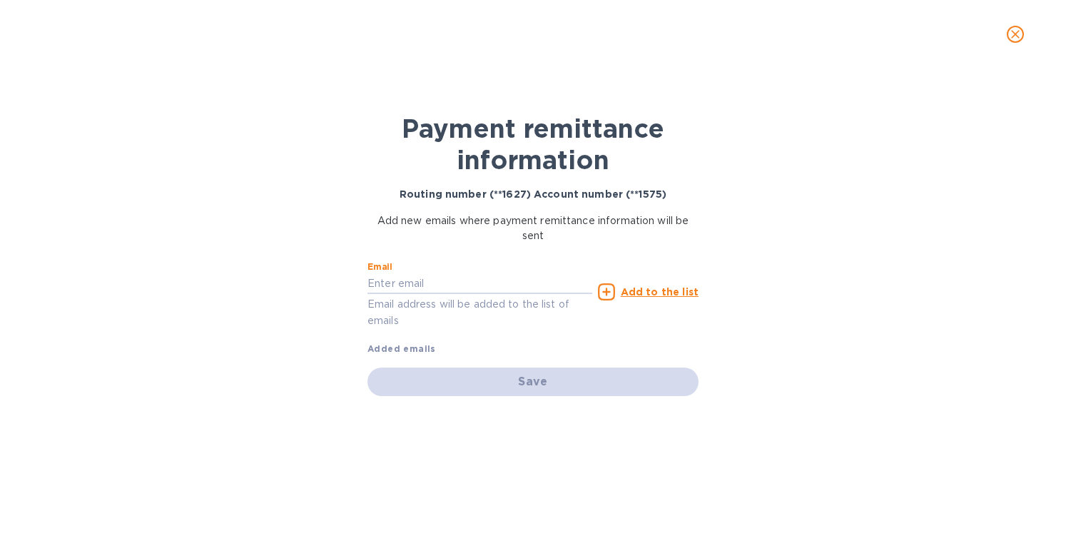
click at [415, 285] on input "text" at bounding box center [479, 283] width 225 height 21
type input "[PERSON_NAME][EMAIL_ADDRESS][DOMAIN_NAME]"
click at [641, 290] on u "Add to the list" at bounding box center [660, 291] width 78 height 11
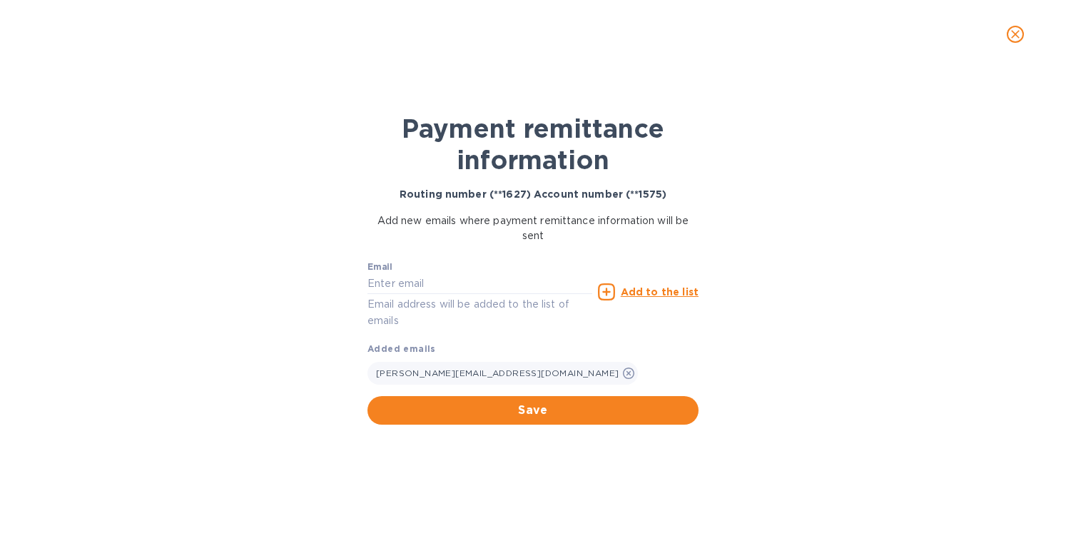
click at [515, 404] on span "Save" at bounding box center [533, 410] width 308 height 17
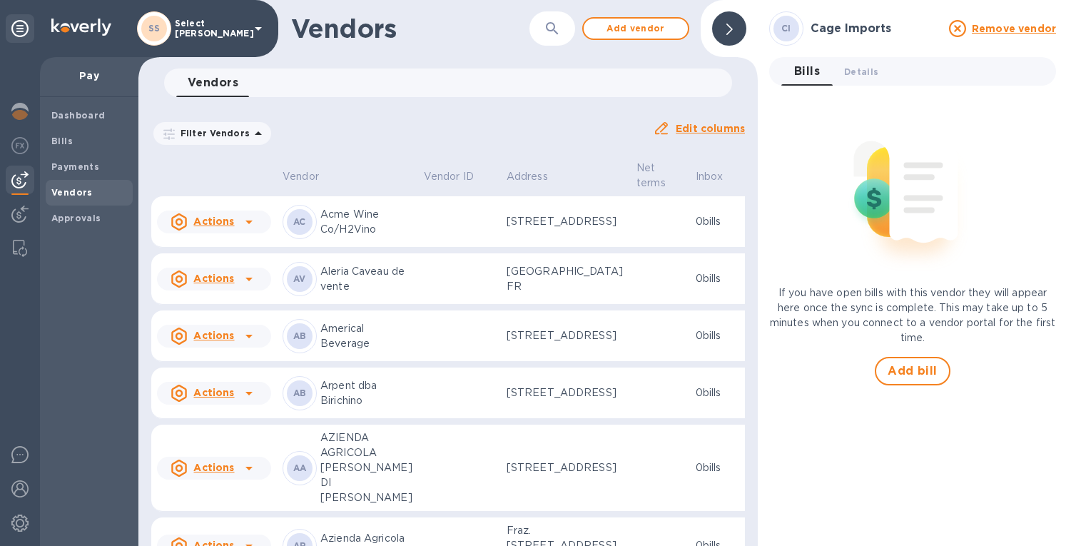
click at [901, 369] on span "Add bill" at bounding box center [912, 370] width 50 height 17
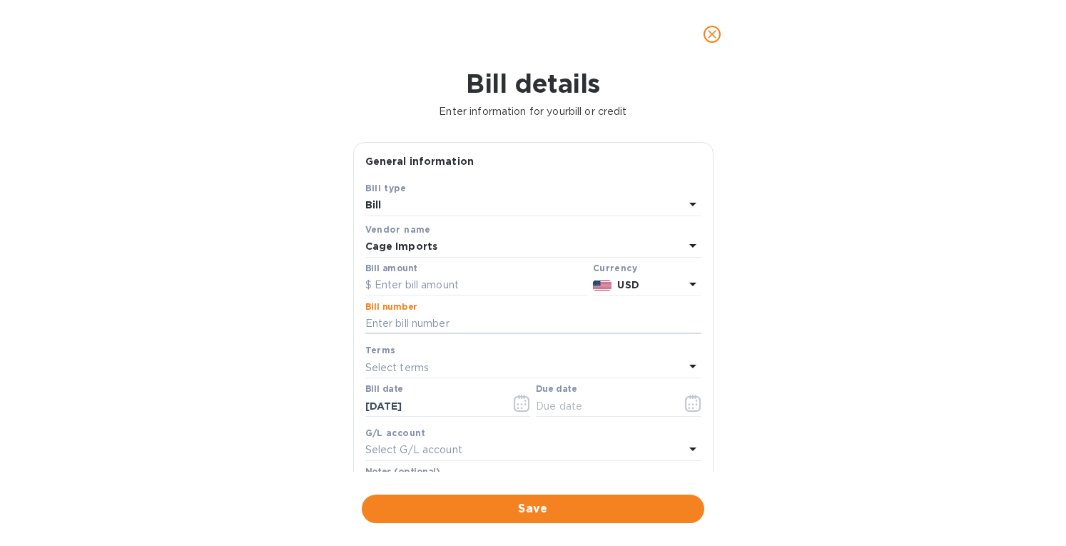
click at [374, 322] on input "text" at bounding box center [533, 323] width 336 height 21
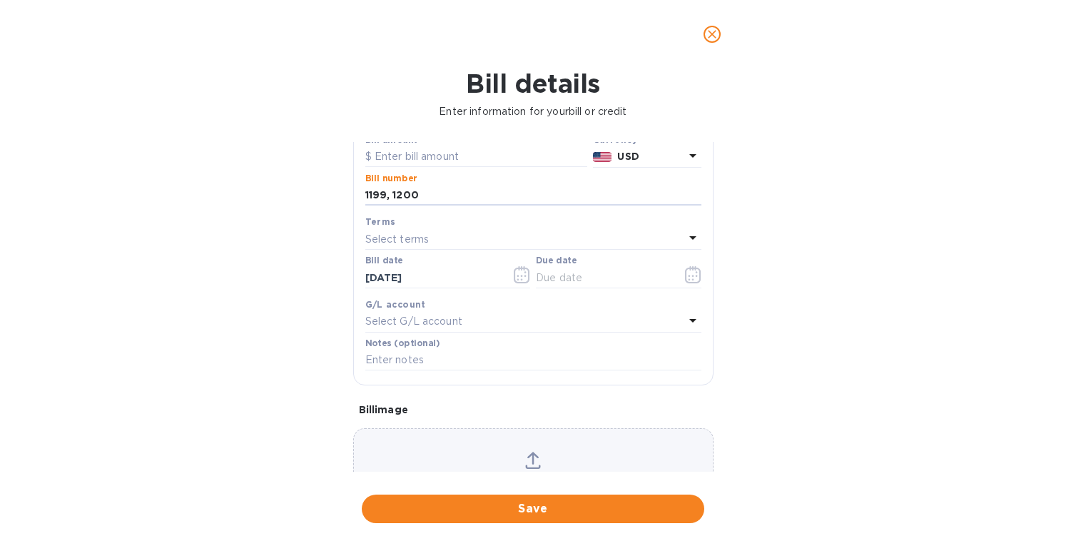
scroll to position [143, 0]
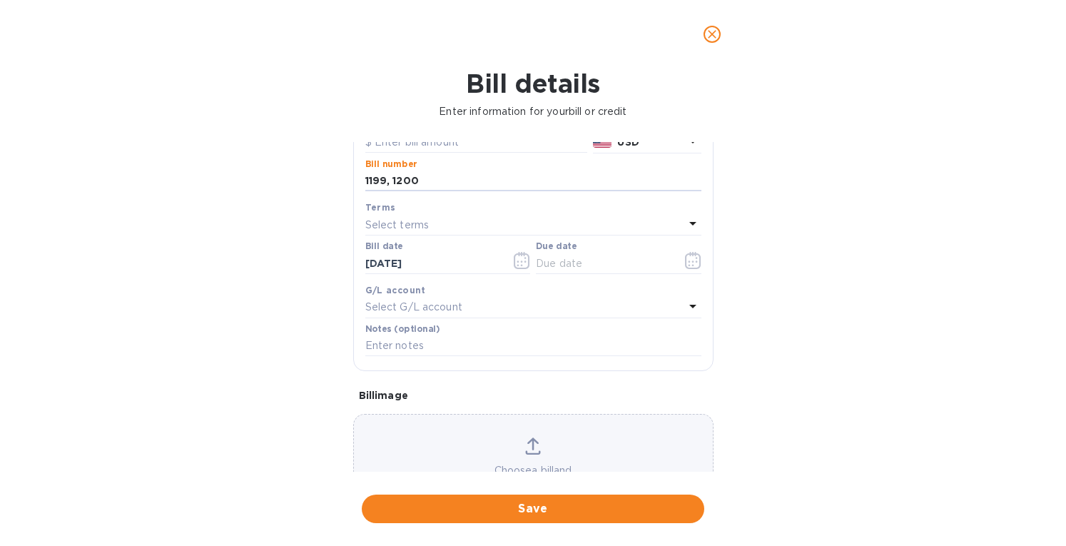
type input "1199, 1200"
click at [526, 444] on icon at bounding box center [533, 445] width 16 height 17
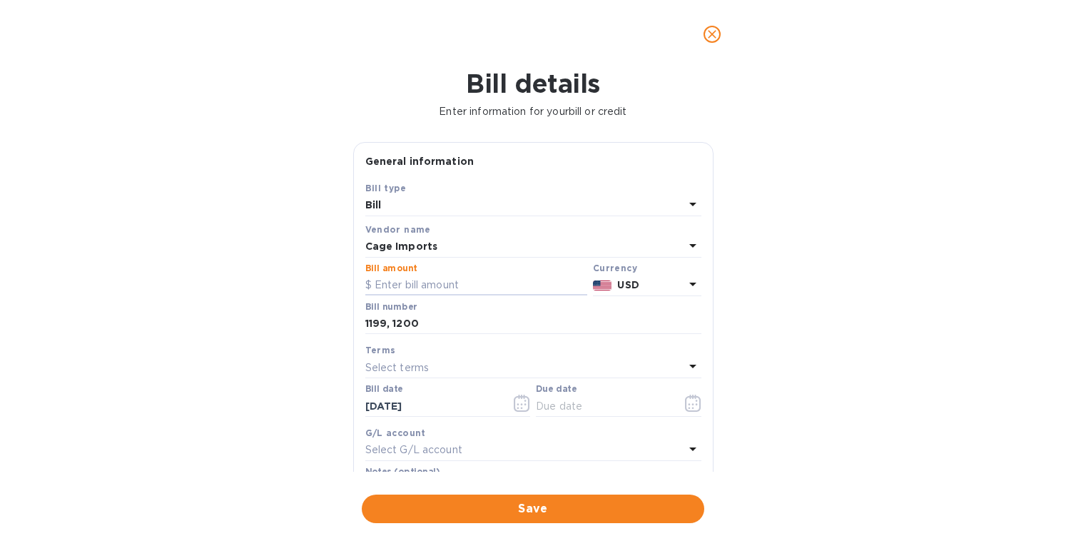
click at [404, 286] on input "text" at bounding box center [476, 285] width 222 height 21
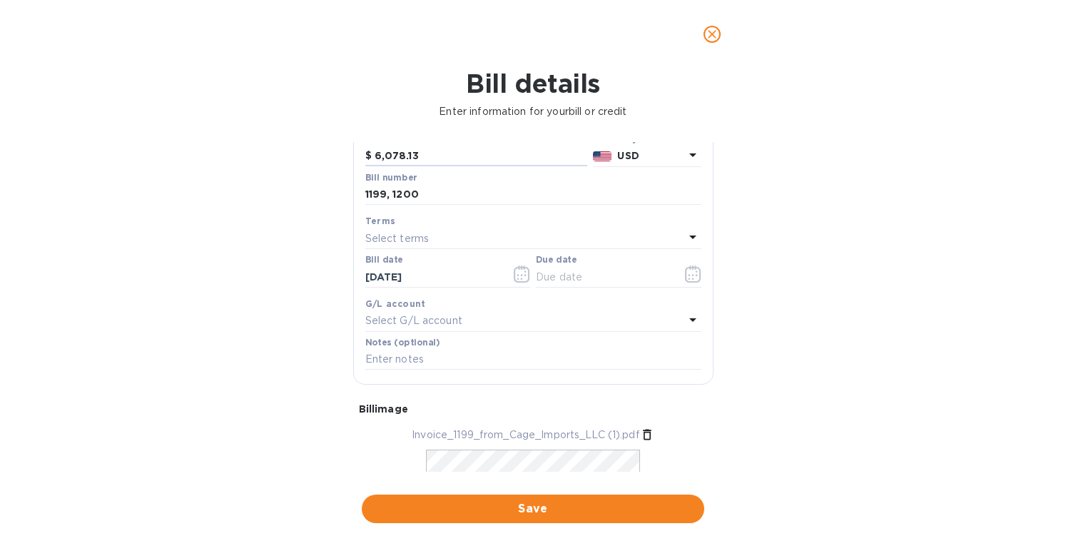
scroll to position [143, 0]
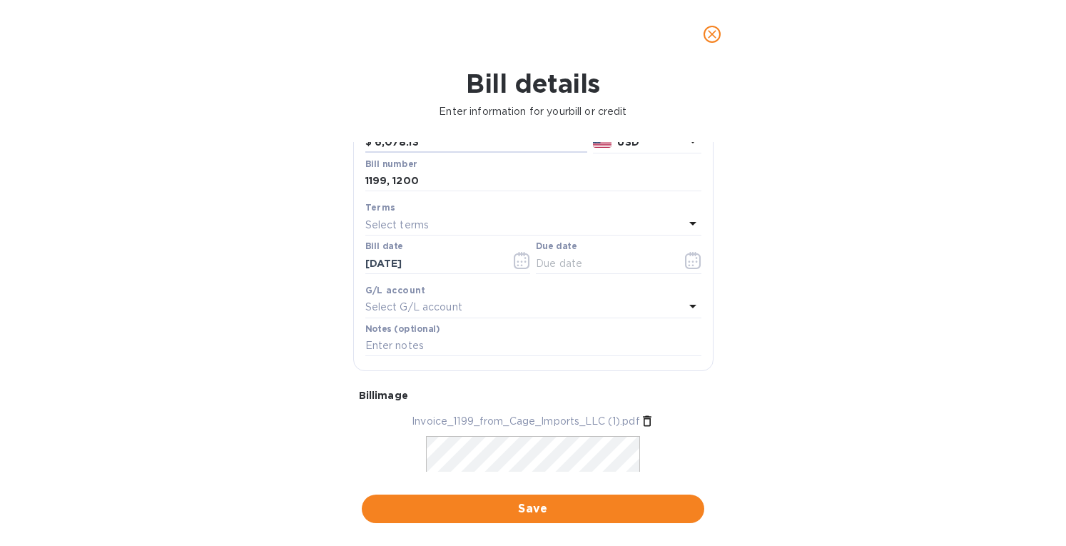
type input "6,078.13"
drag, startPoint x: 433, startPoint y: 260, endPoint x: 347, endPoint y: 267, distance: 86.7
click at [347, 267] on div "General information Save Bill type Bill Vendor name Cage Imports Bill amount $ …" at bounding box center [533, 307] width 374 height 330
type input "[DATE]"
click at [423, 216] on div "Select terms" at bounding box center [524, 225] width 319 height 20
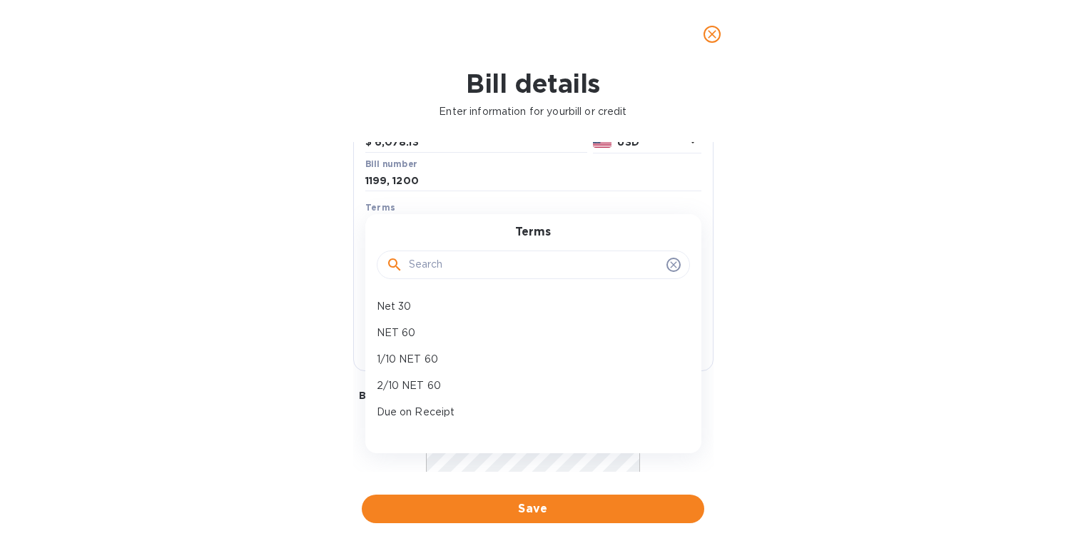
click at [398, 307] on p "Net 30" at bounding box center [528, 306] width 302 height 15
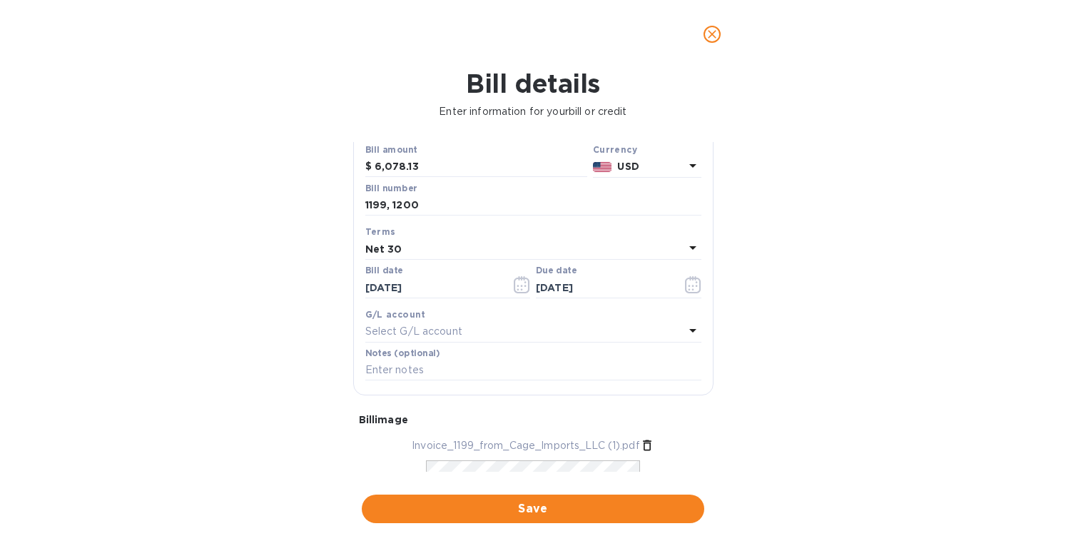
scroll to position [105, 0]
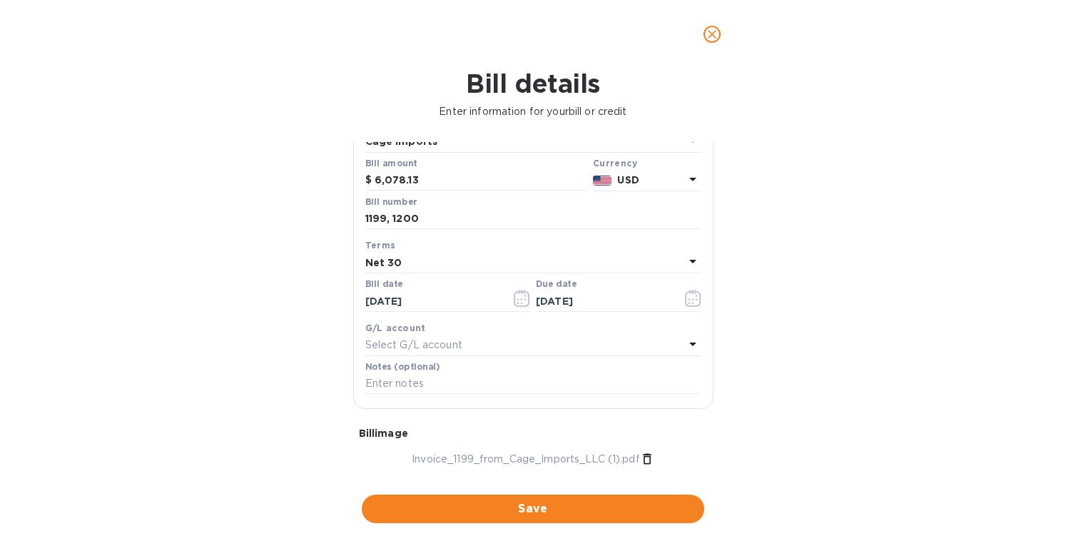
click at [384, 260] on b "Net 30" at bounding box center [383, 262] width 37 height 11
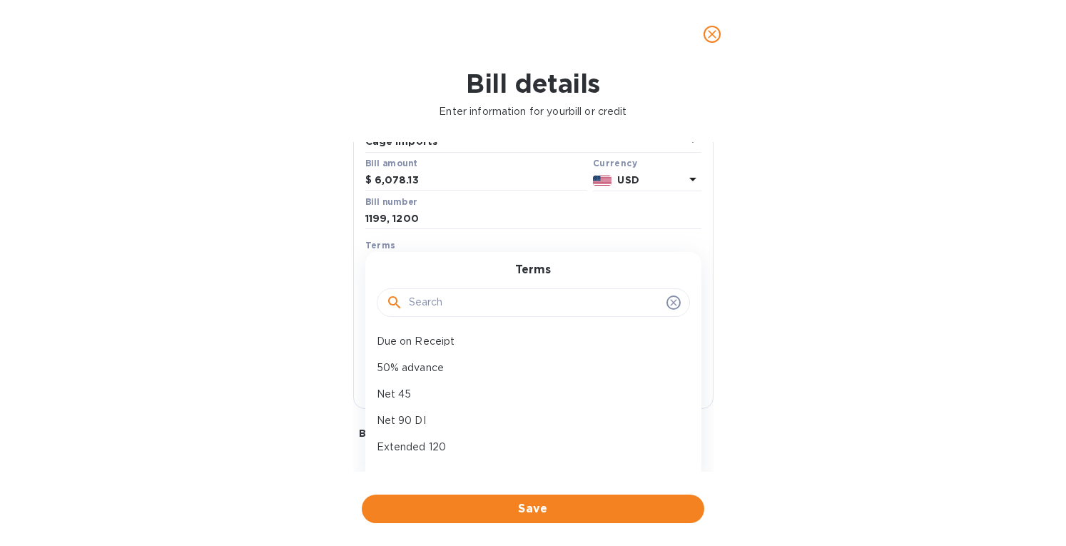
scroll to position [127, 0]
click at [408, 380] on p "Net 45" at bounding box center [528, 375] width 302 height 15
type input "[DATE]"
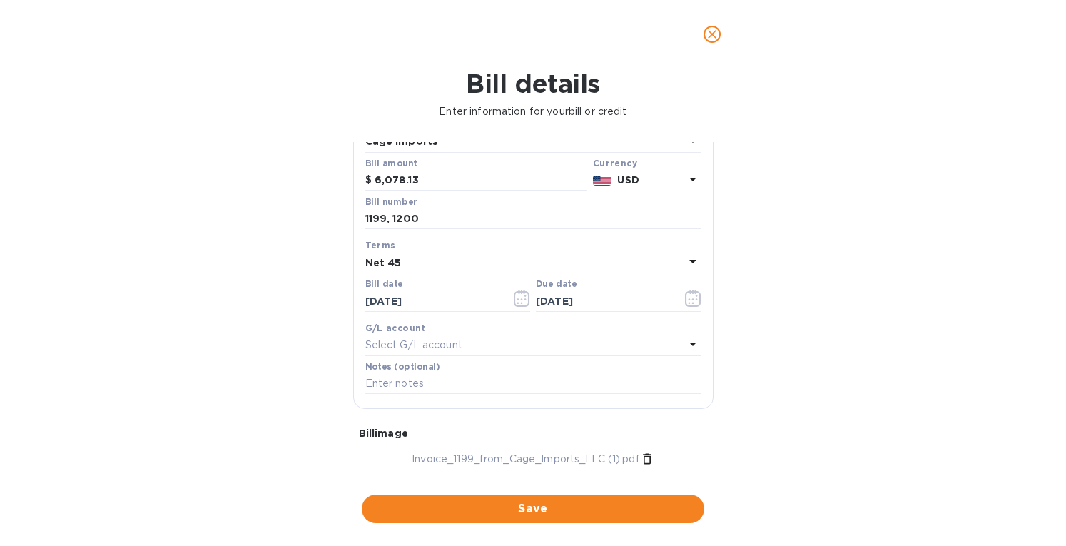
click at [506, 506] on span "Save" at bounding box center [533, 508] width 320 height 17
